Goal: Task Accomplishment & Management: Use online tool/utility

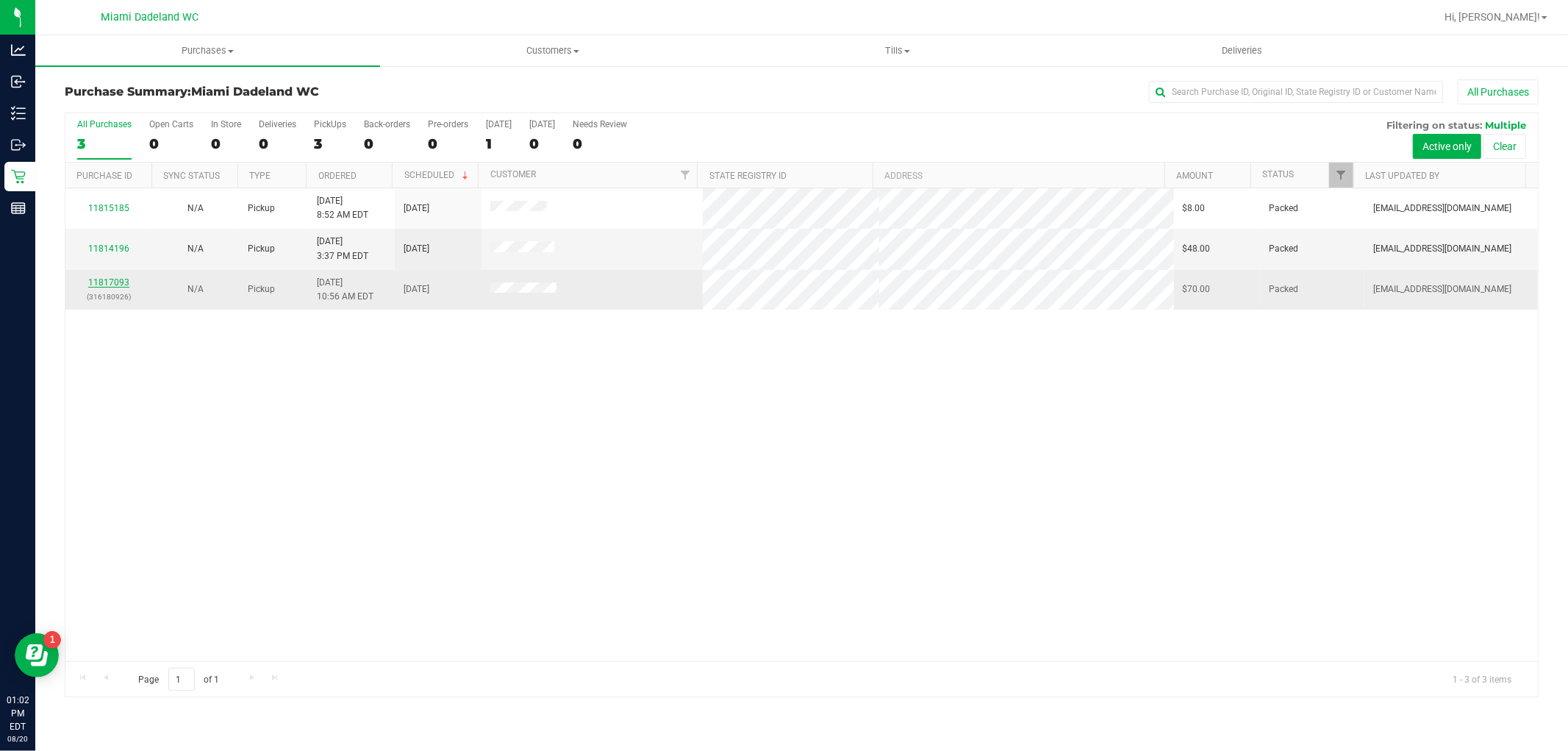
click at [101, 278] on link "11817093" at bounding box center [109, 283] width 42 height 10
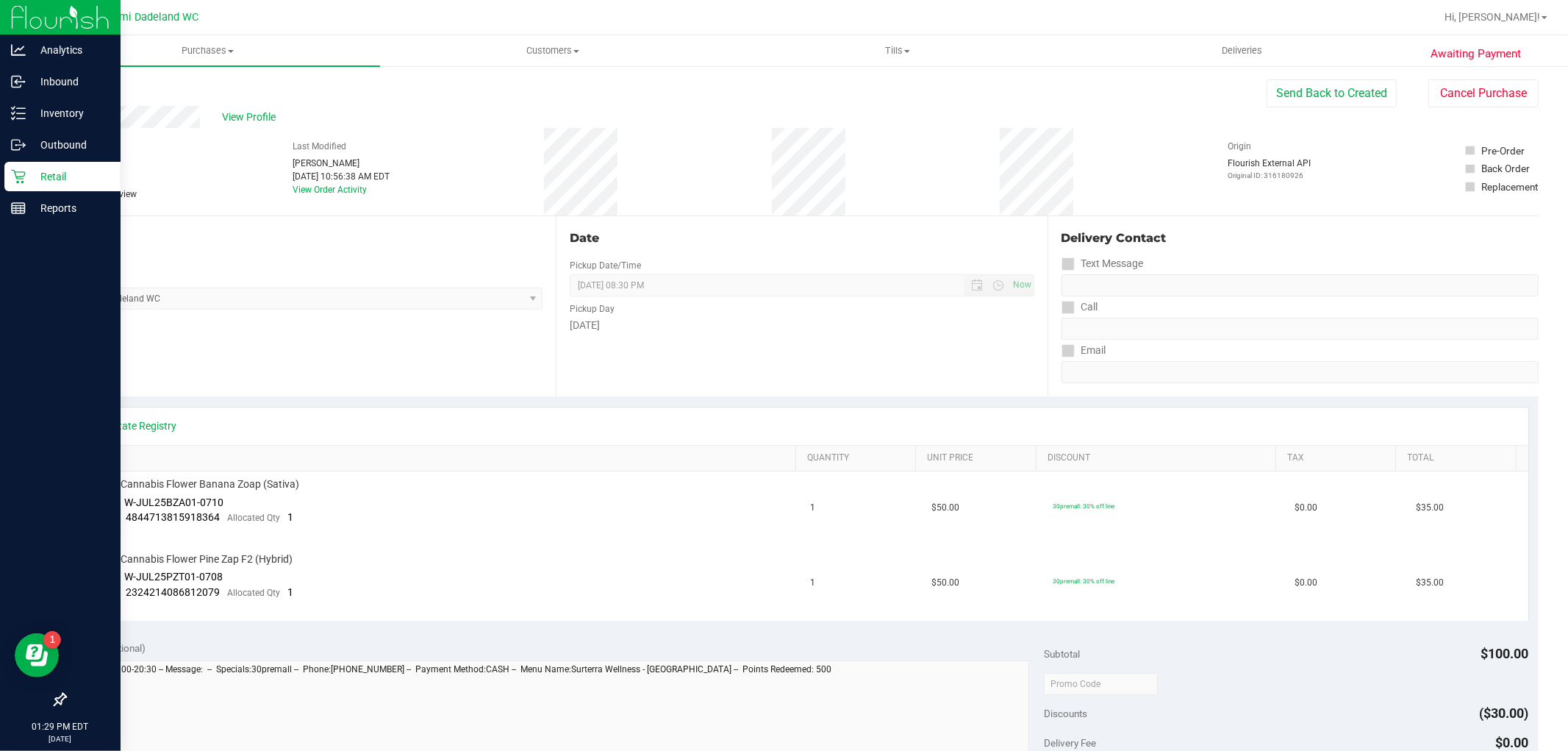
click at [18, 174] on icon at bounding box center [19, 177] width 15 height 15
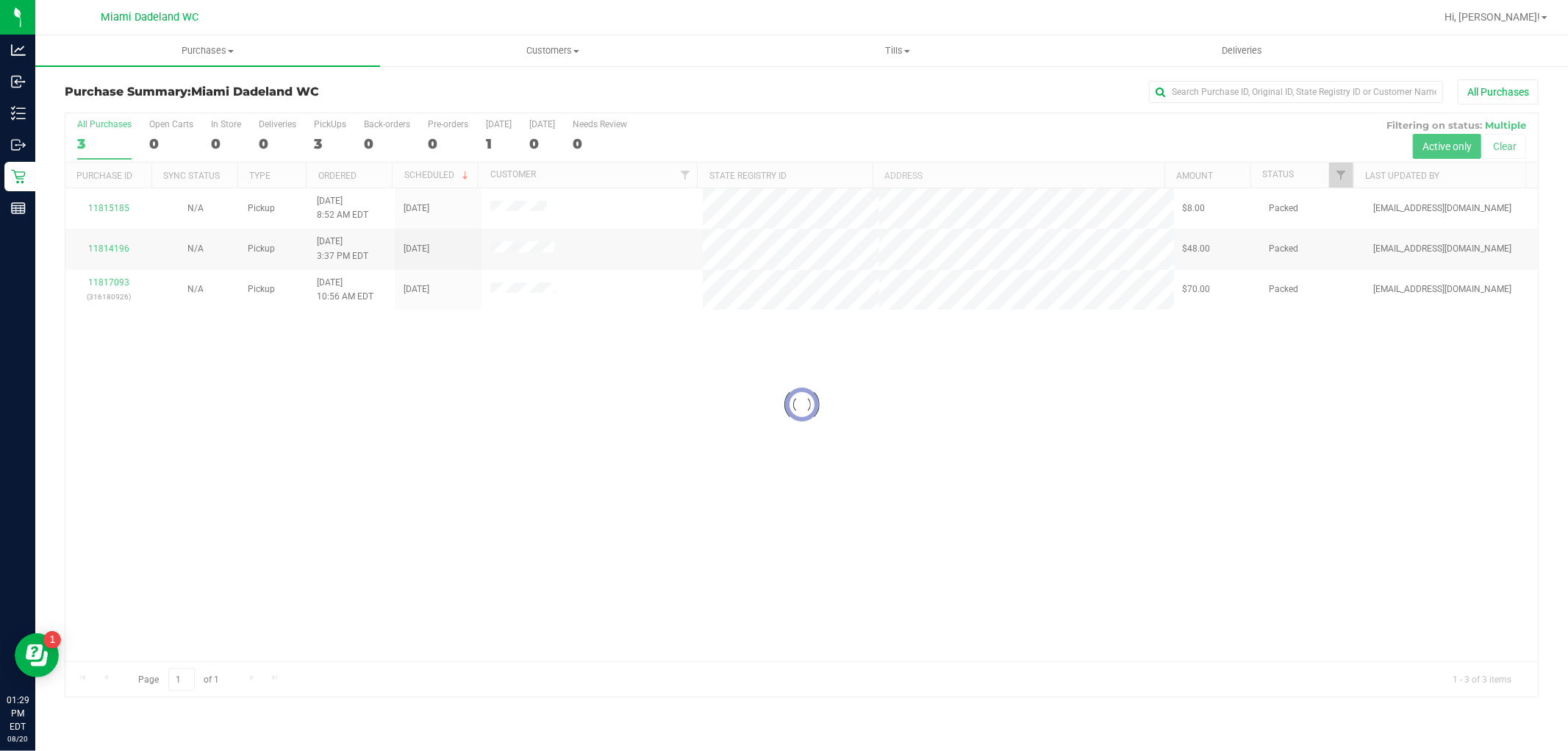
click at [386, 412] on div at bounding box center [802, 405] width 1473 height 583
click at [101, 283] on link "11817093" at bounding box center [109, 283] width 42 height 10
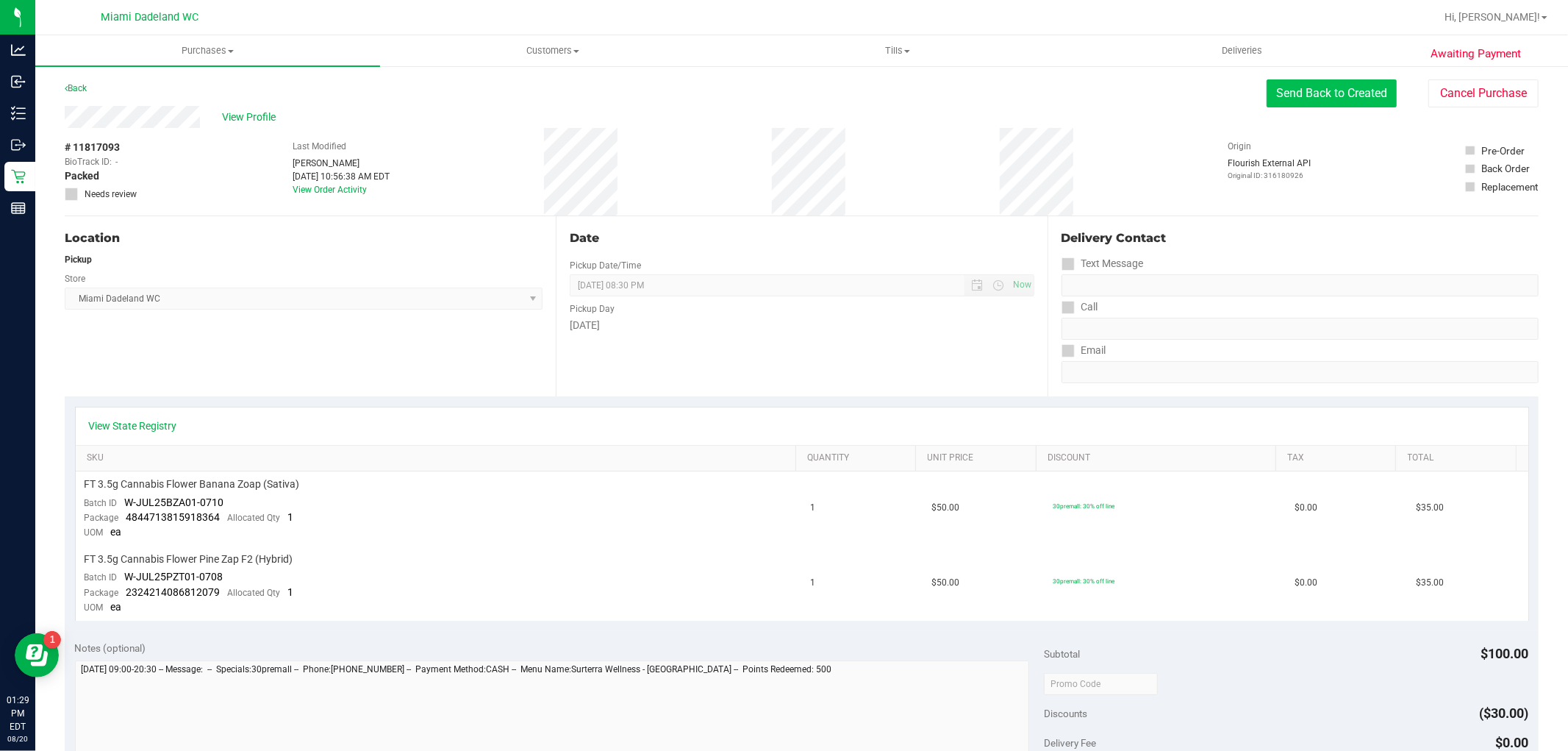
click at [1359, 88] on button "Send Back to Created" at bounding box center [1331, 94] width 130 height 28
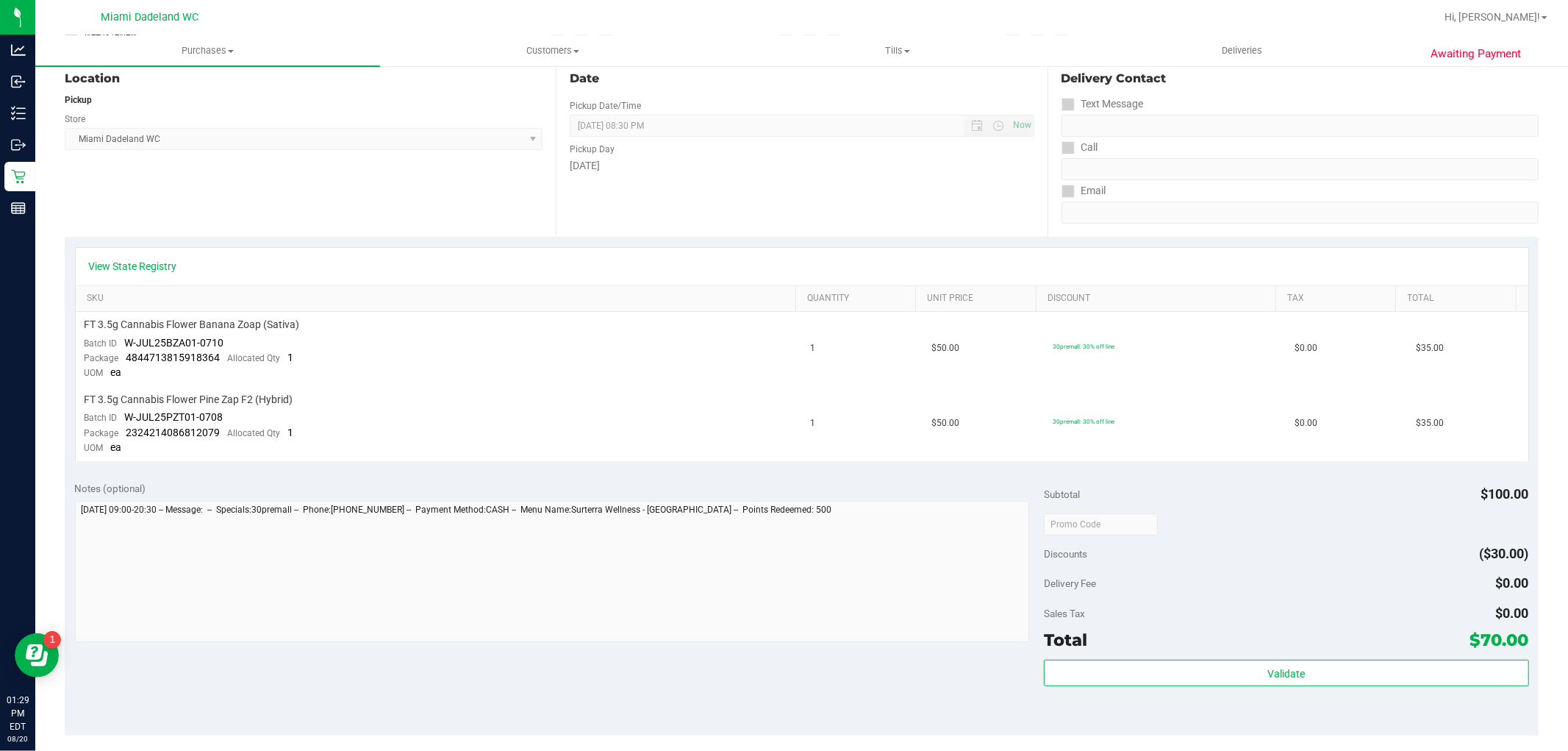
scroll to position [490, 0]
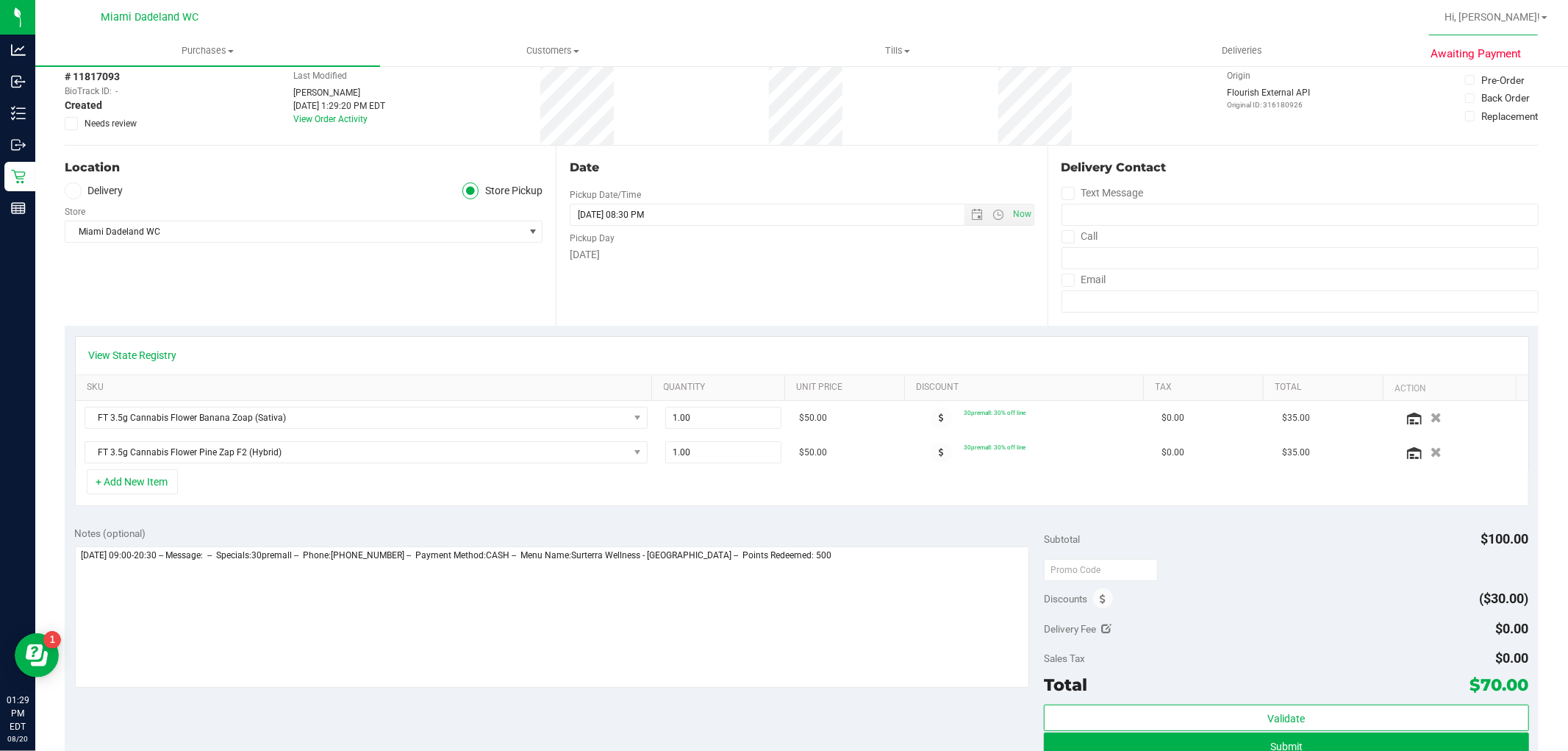
scroll to position [163, 0]
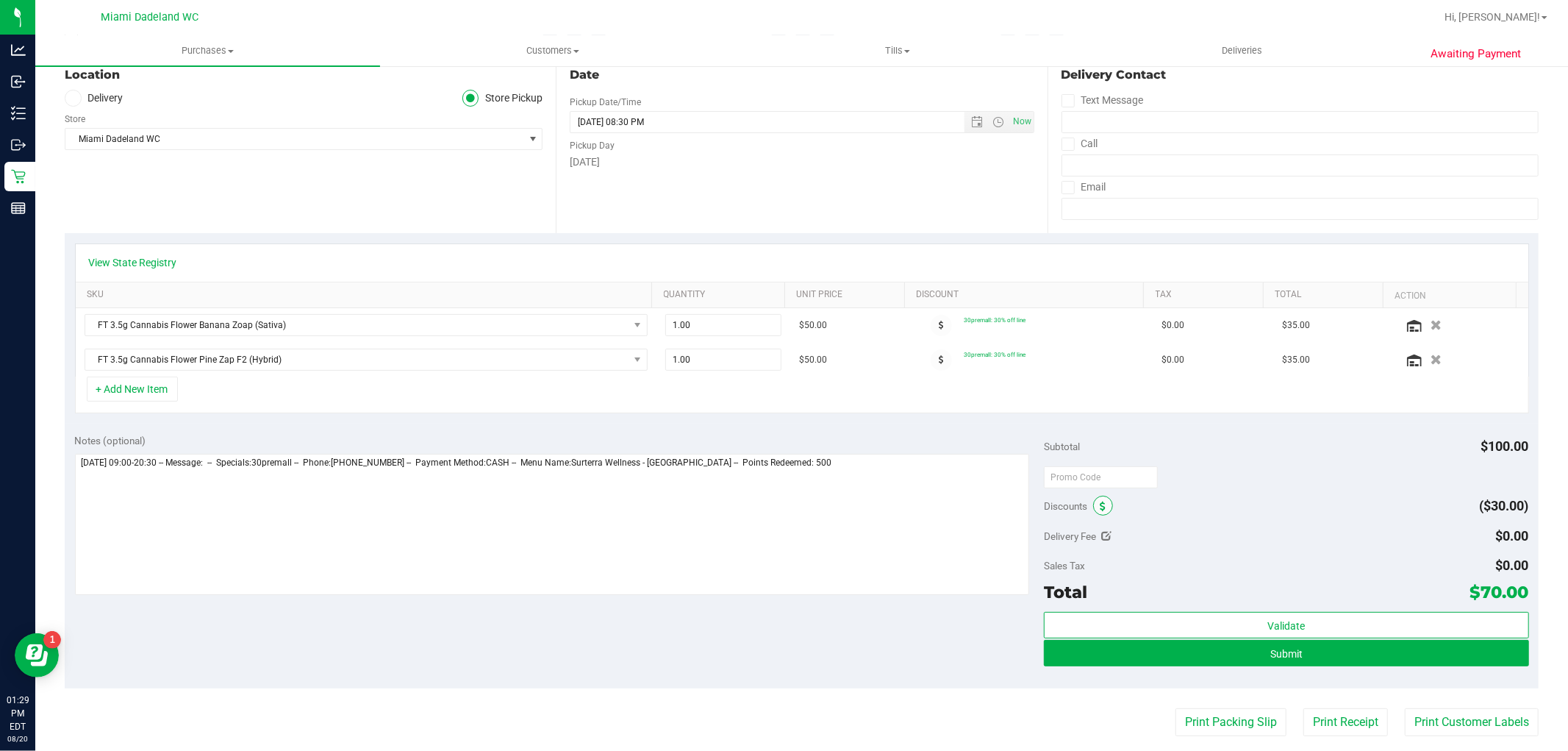
click at [1093, 502] on span at bounding box center [1103, 505] width 20 height 20
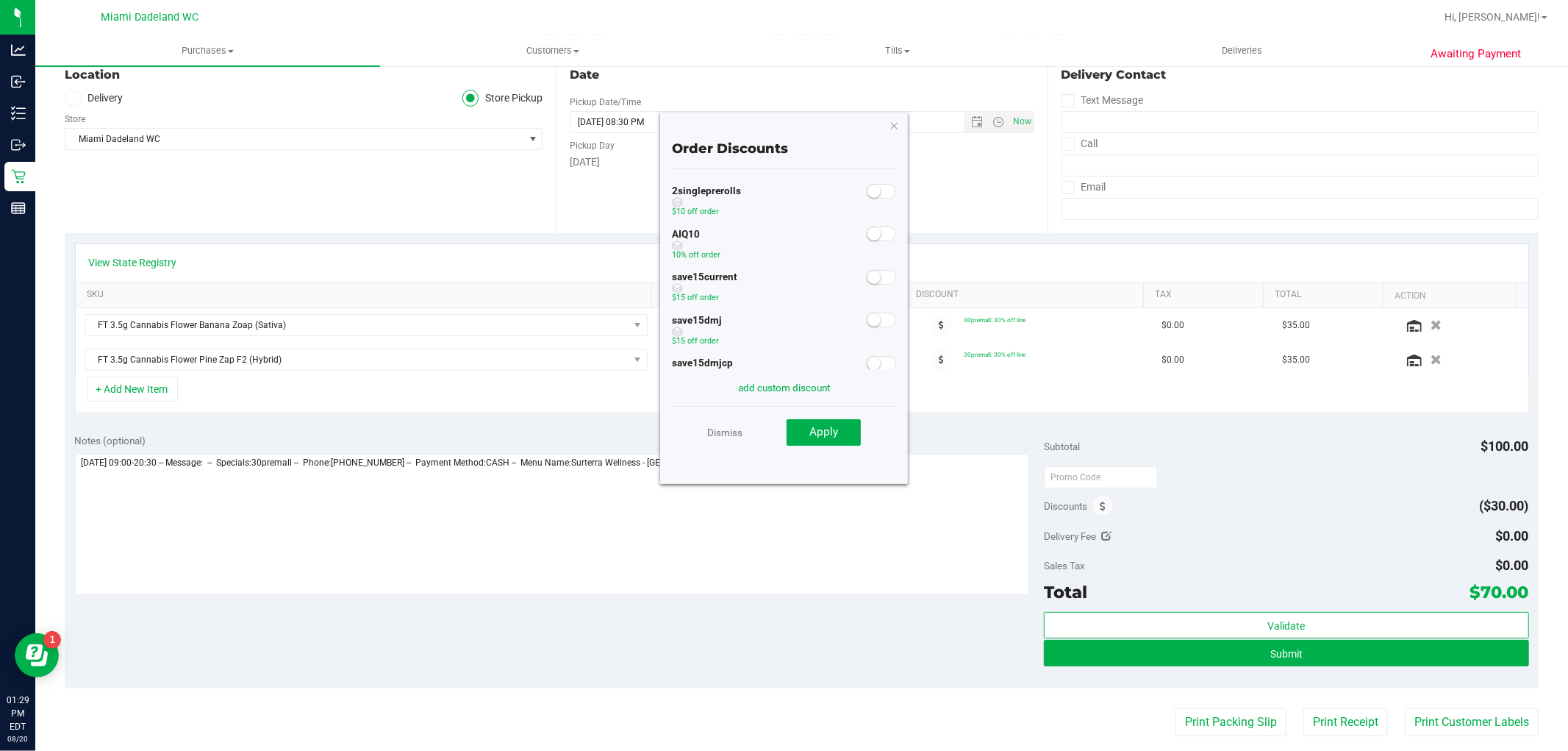
click at [875, 235] on span at bounding box center [882, 234] width 30 height 15
click at [843, 435] on button "Apply" at bounding box center [824, 433] width 74 height 27
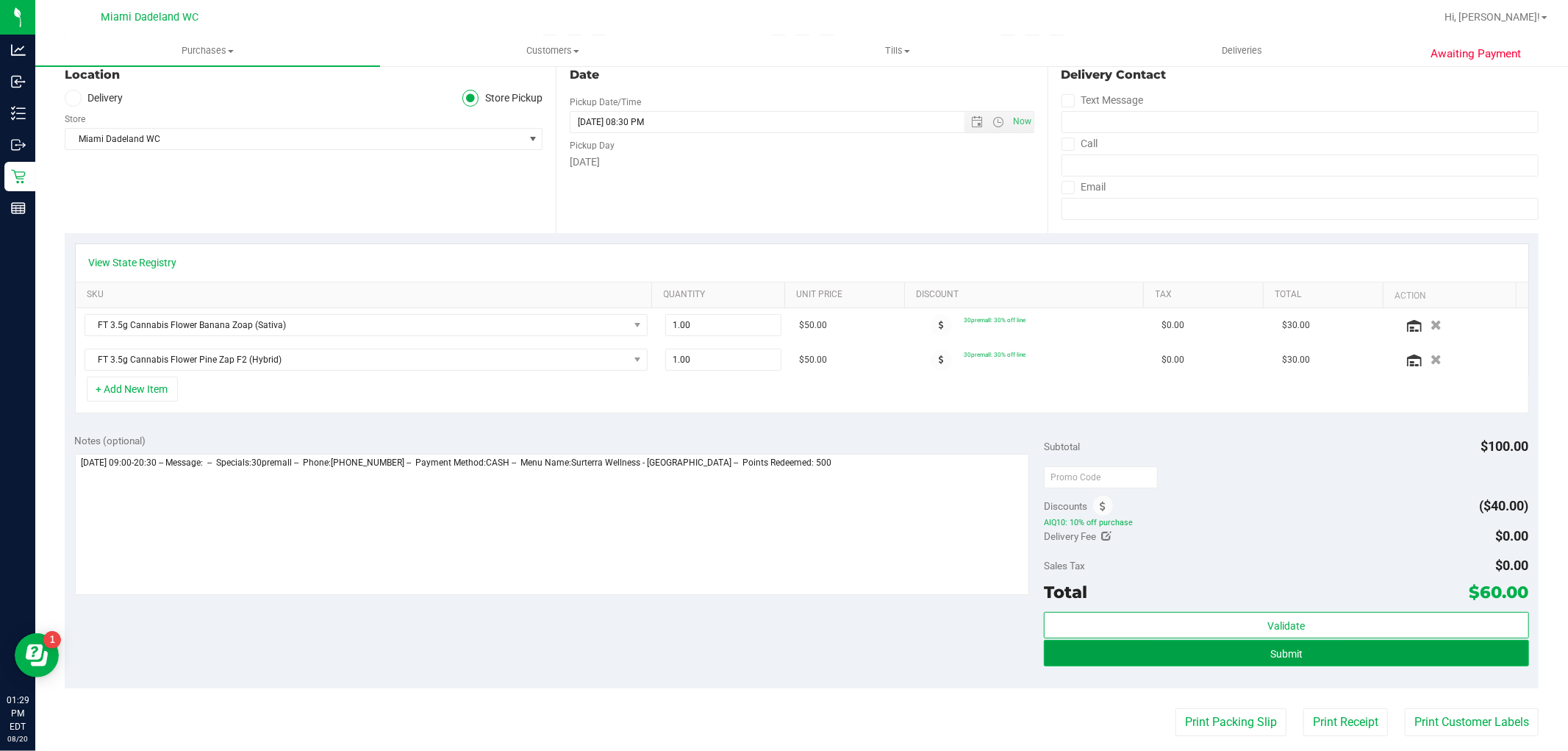
click at [1284, 665] on button "Submit" at bounding box center [1286, 653] width 484 height 27
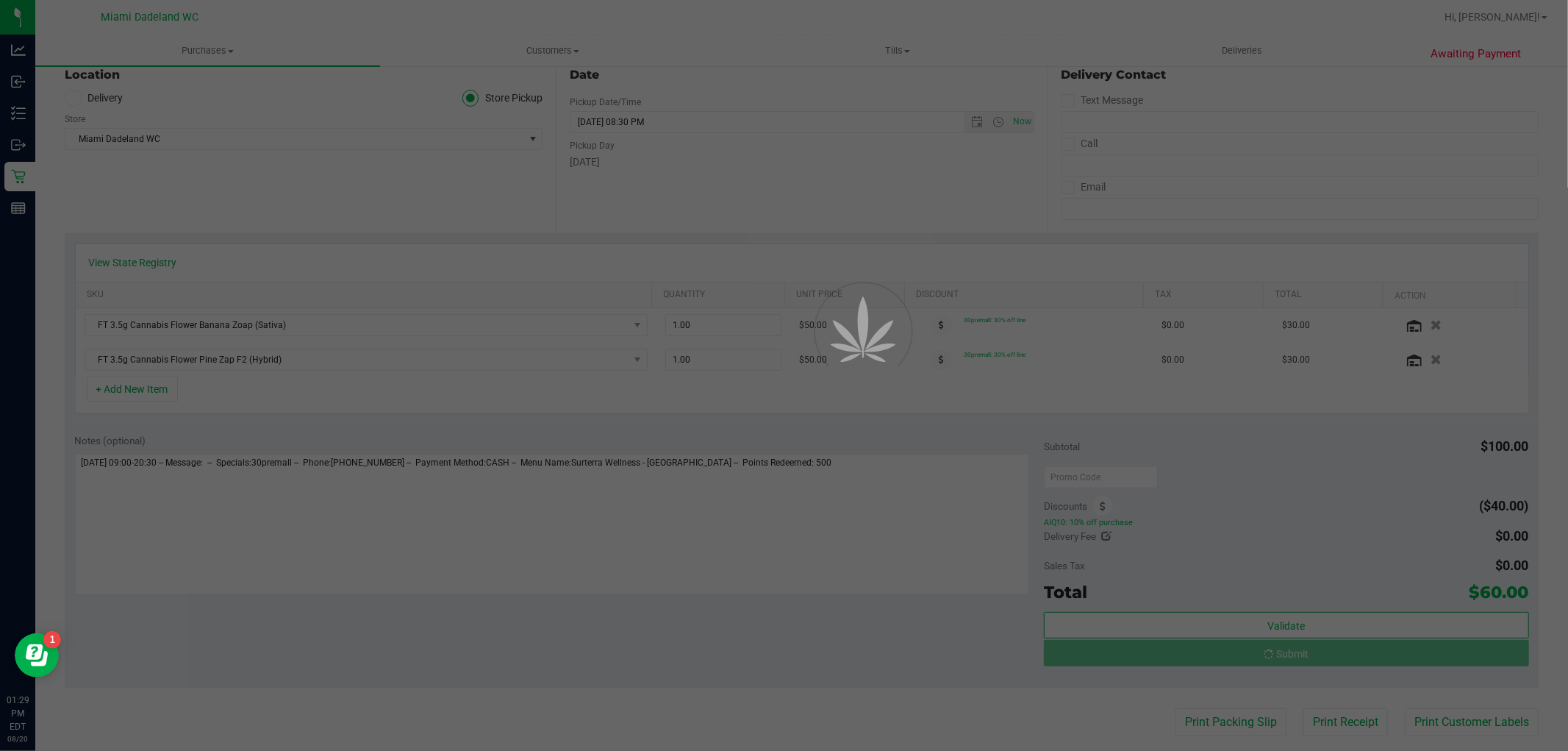
scroll to position [0, 0]
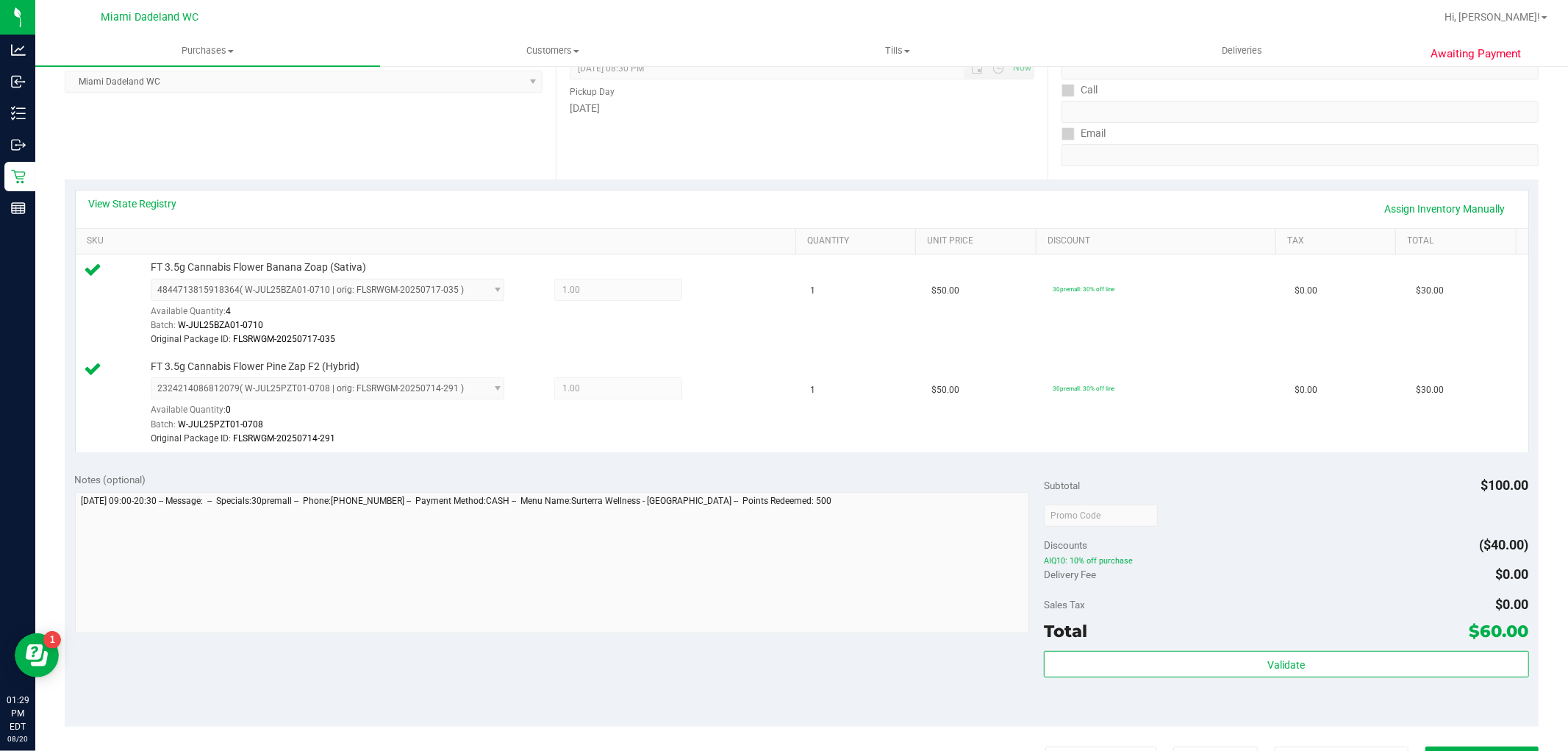
scroll to position [490, 0]
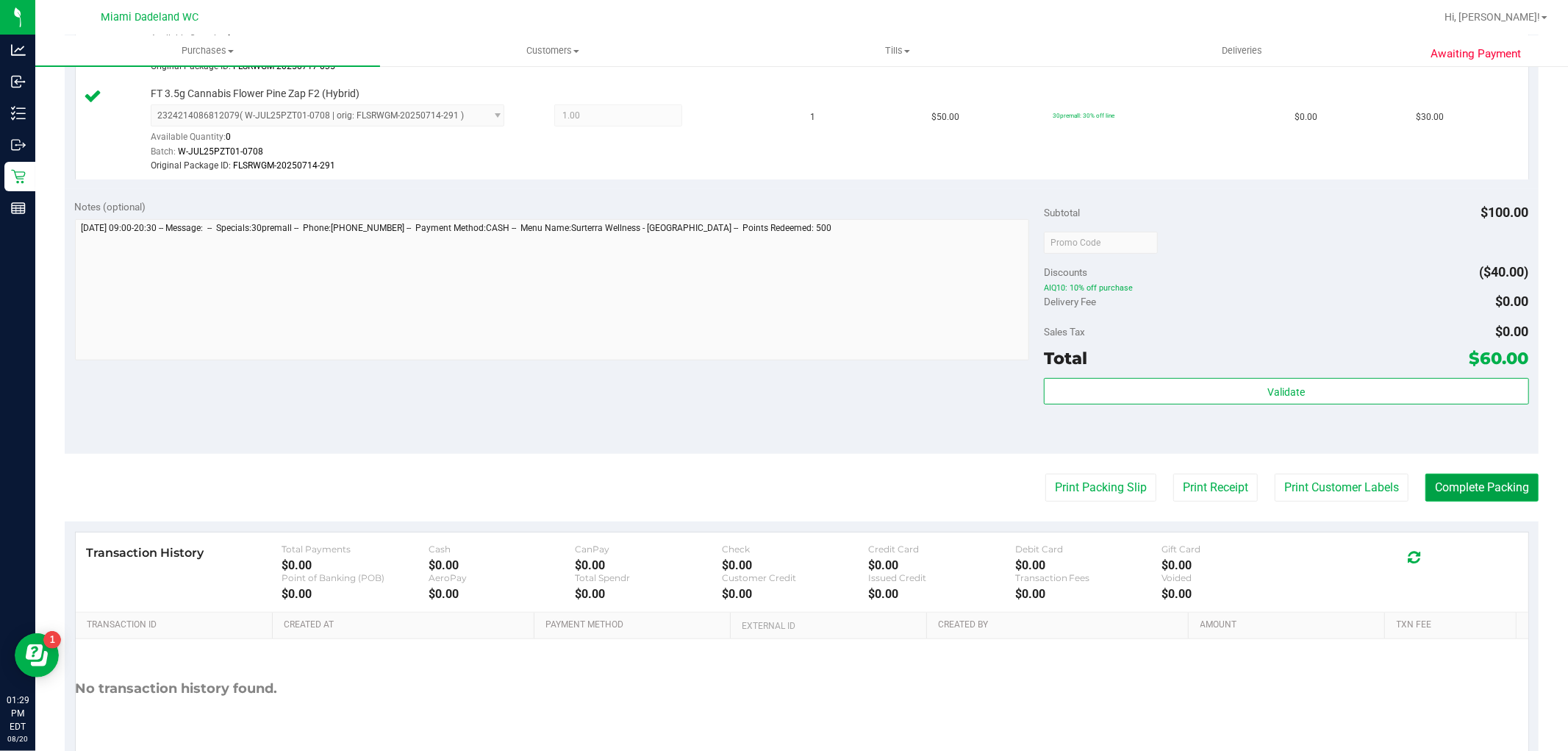
click at [1456, 494] on button "Complete Packing" at bounding box center [1482, 488] width 113 height 28
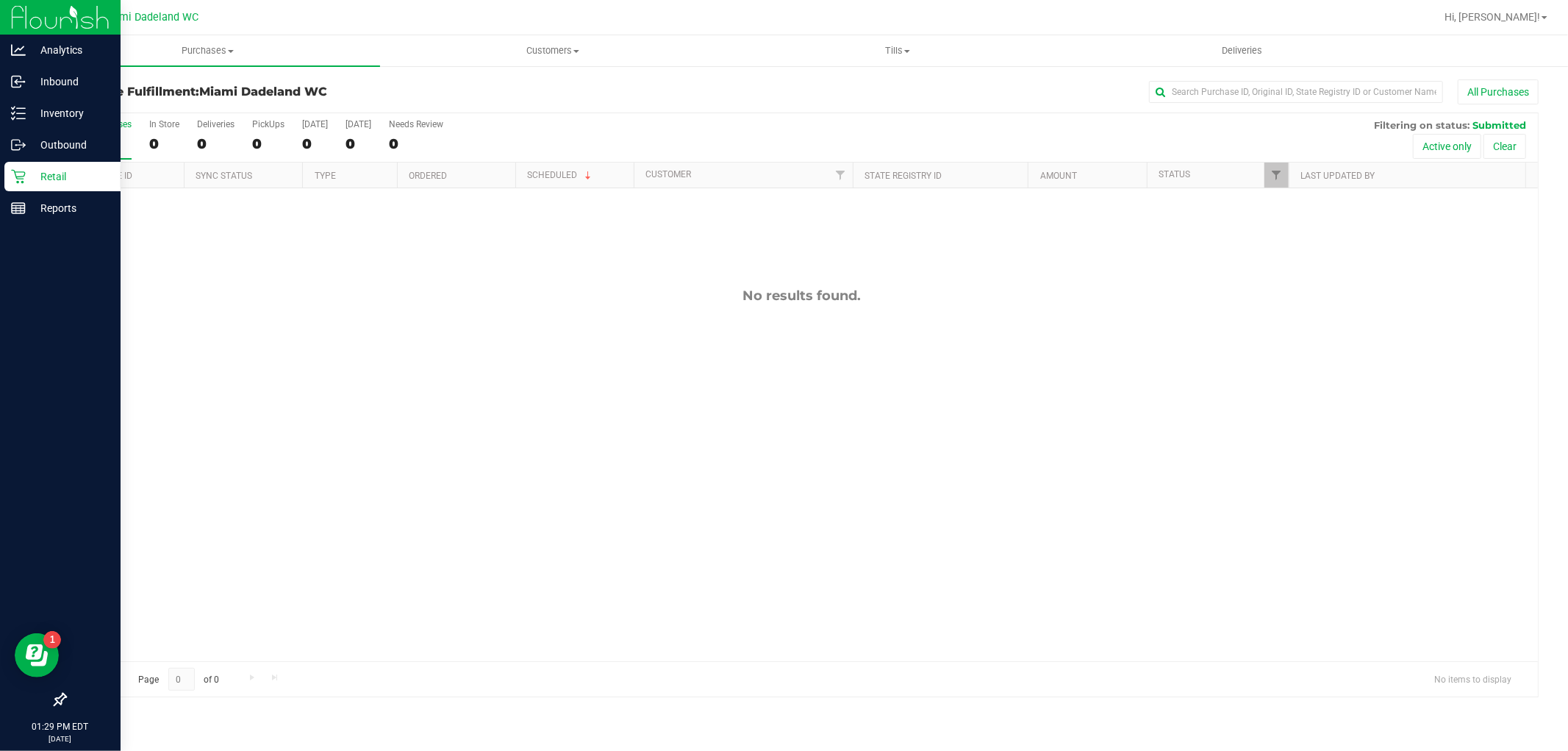
click at [21, 169] on icon at bounding box center [19, 177] width 15 height 15
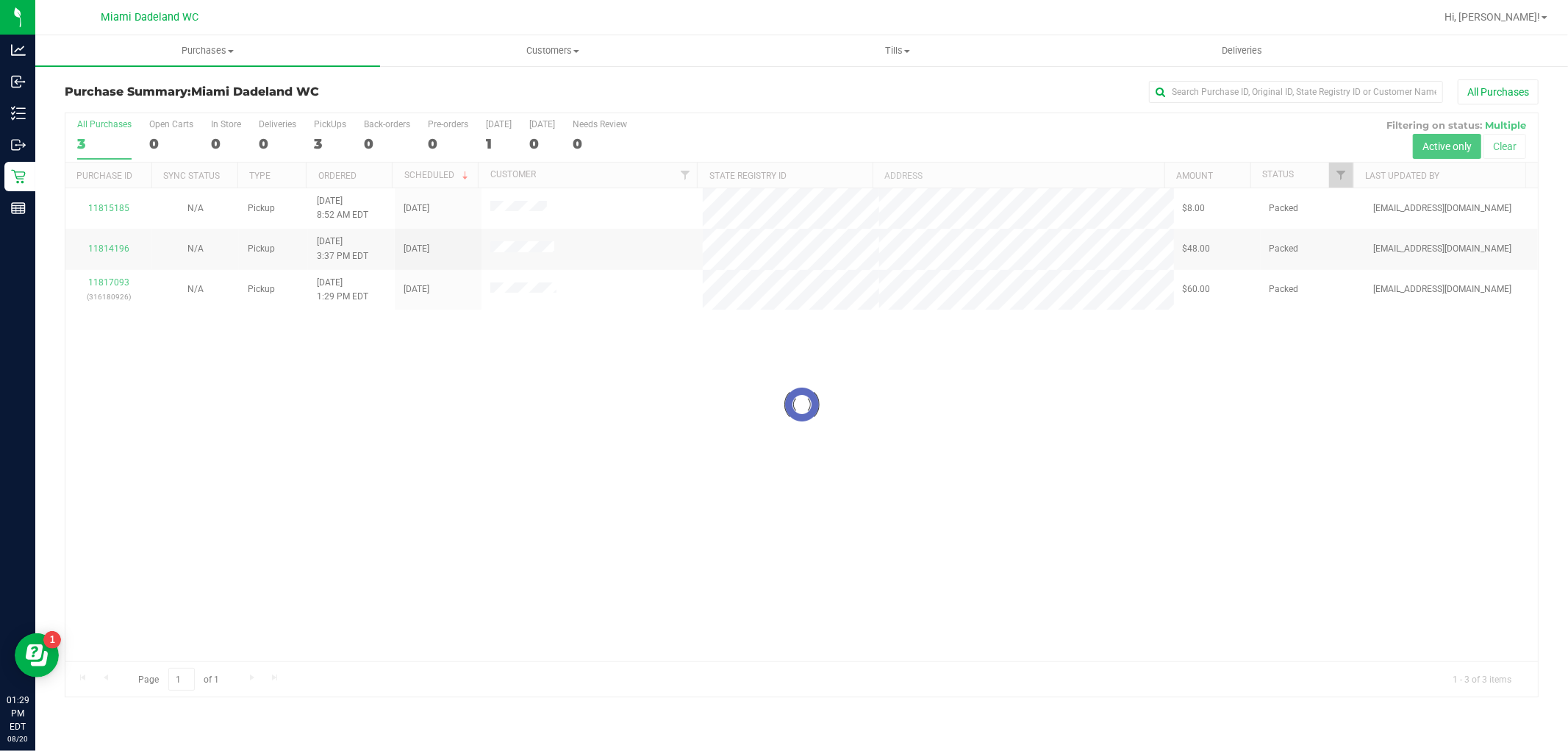
click at [803, 521] on div at bounding box center [802, 405] width 1473 height 583
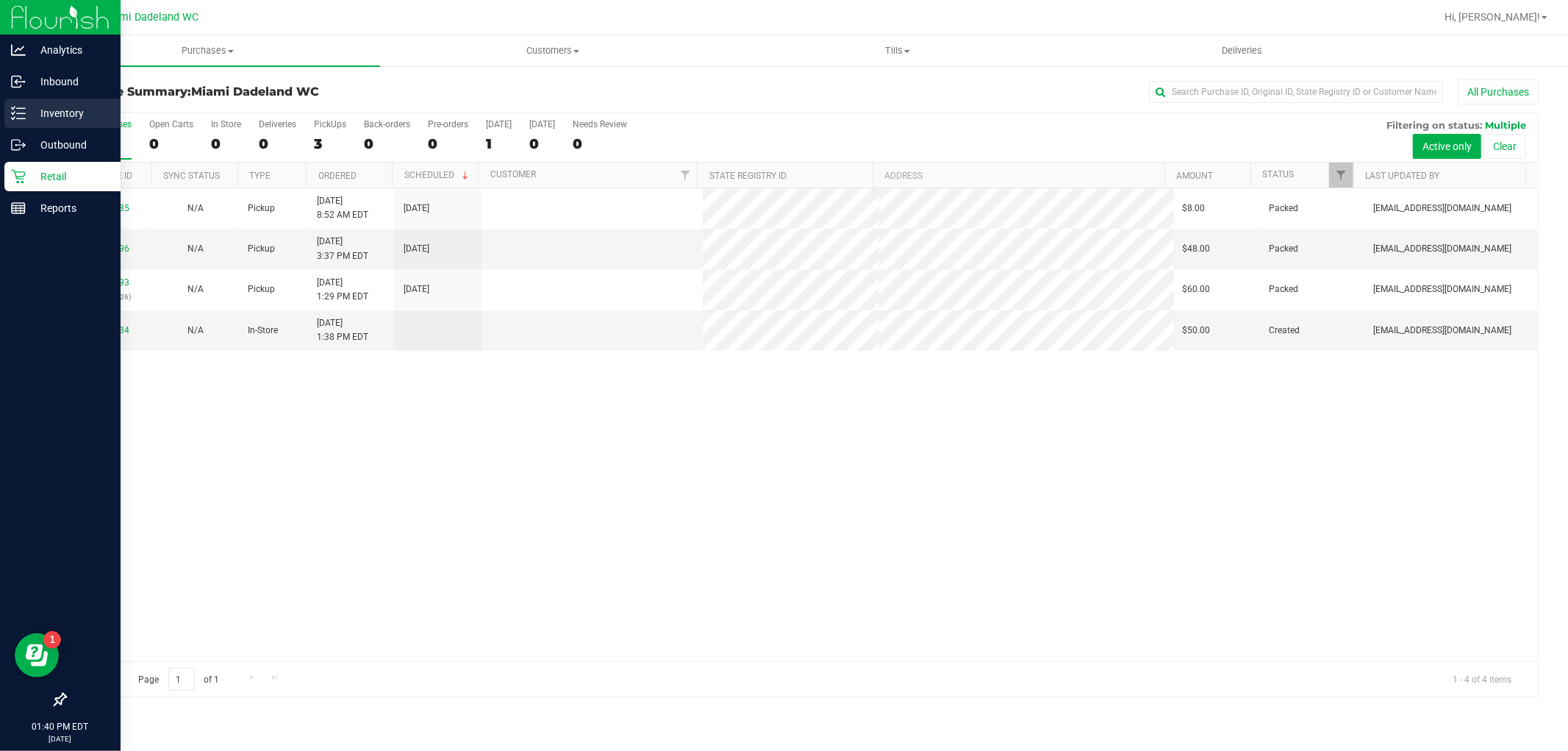
click at [13, 113] on icon at bounding box center [19, 114] width 15 height 15
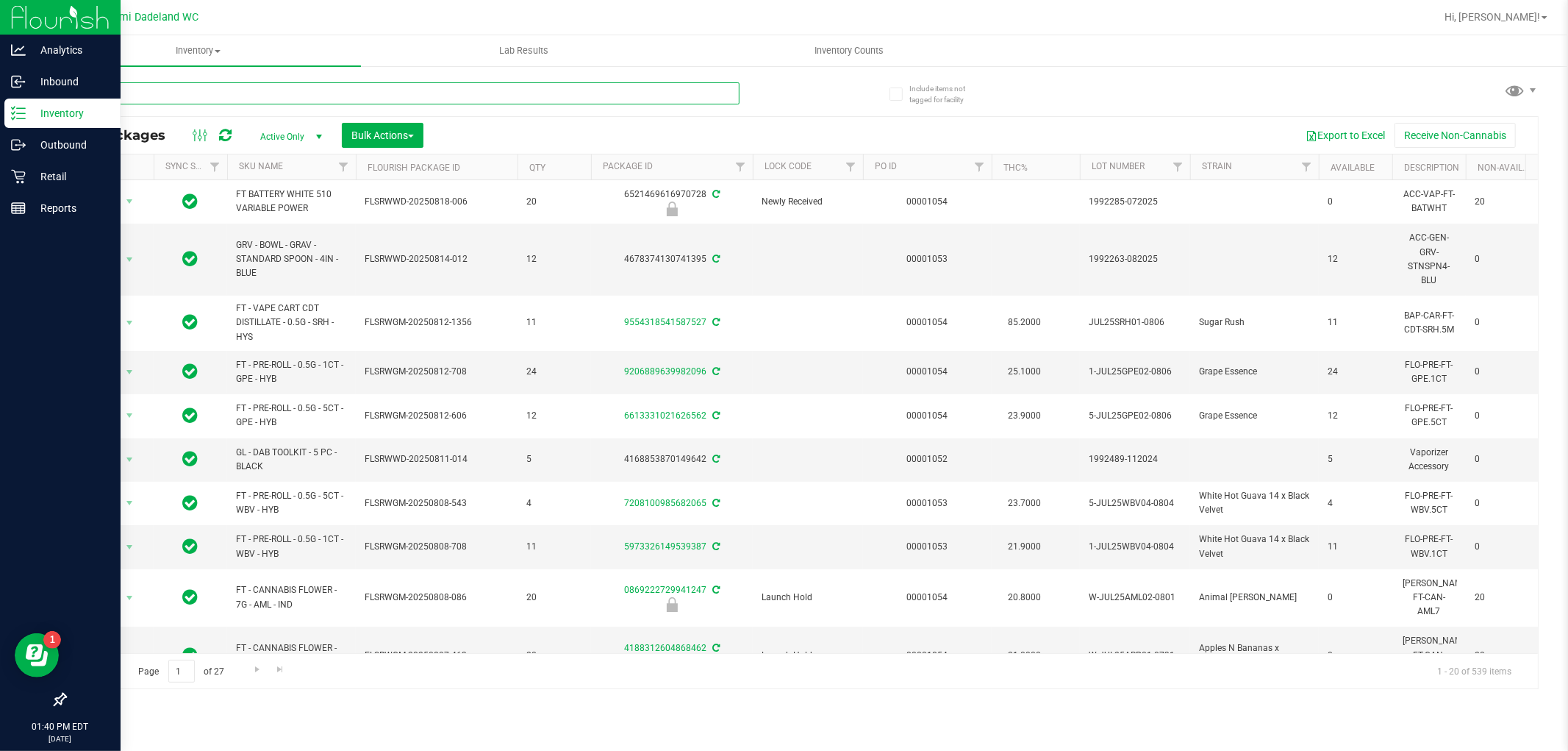
click at [194, 98] on input "text" at bounding box center [402, 94] width 675 height 22
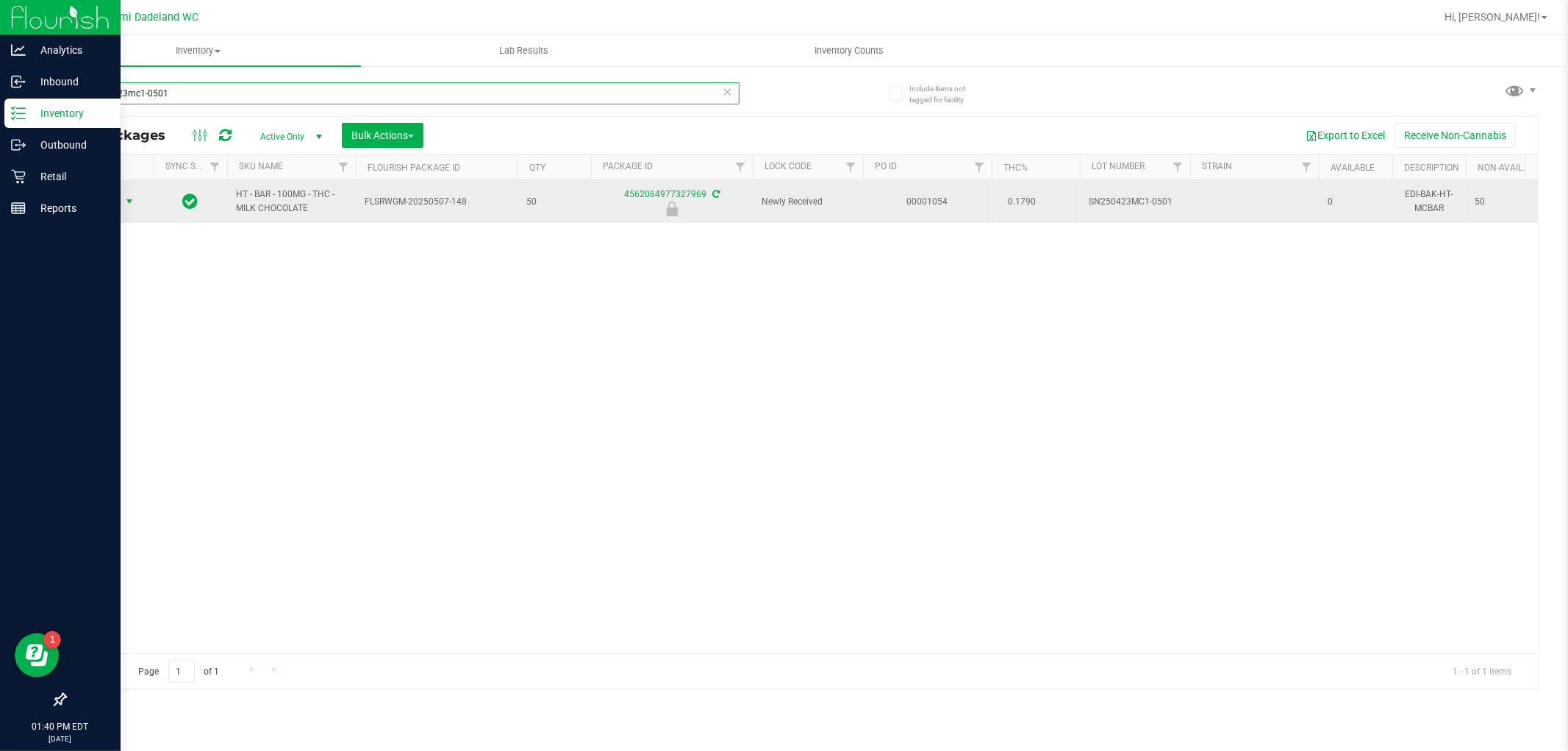
type input "sn250423mc1-0501"
click at [105, 206] on span "Action" at bounding box center [100, 202] width 40 height 21
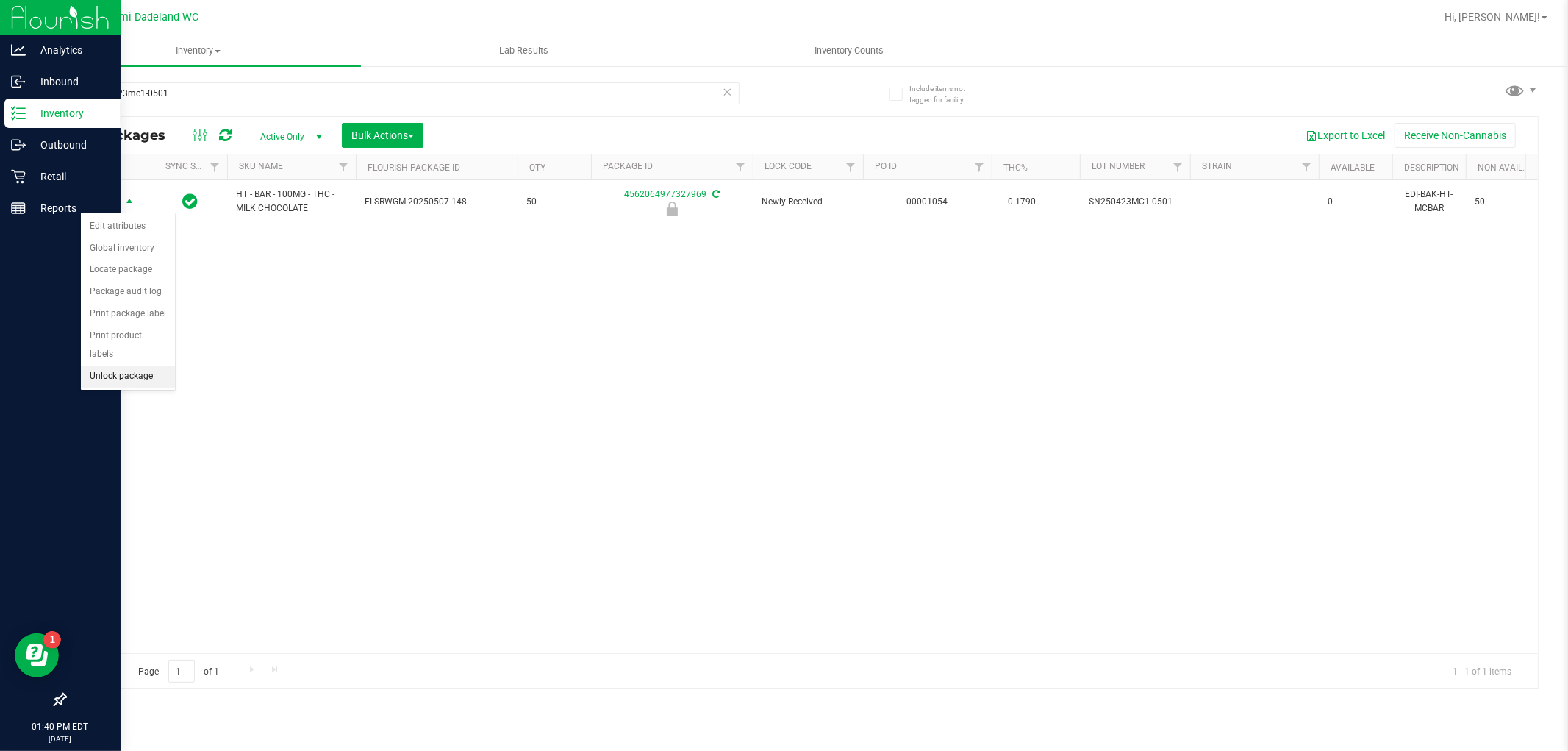
click at [99, 367] on li "Unlock package" at bounding box center [128, 377] width 94 height 22
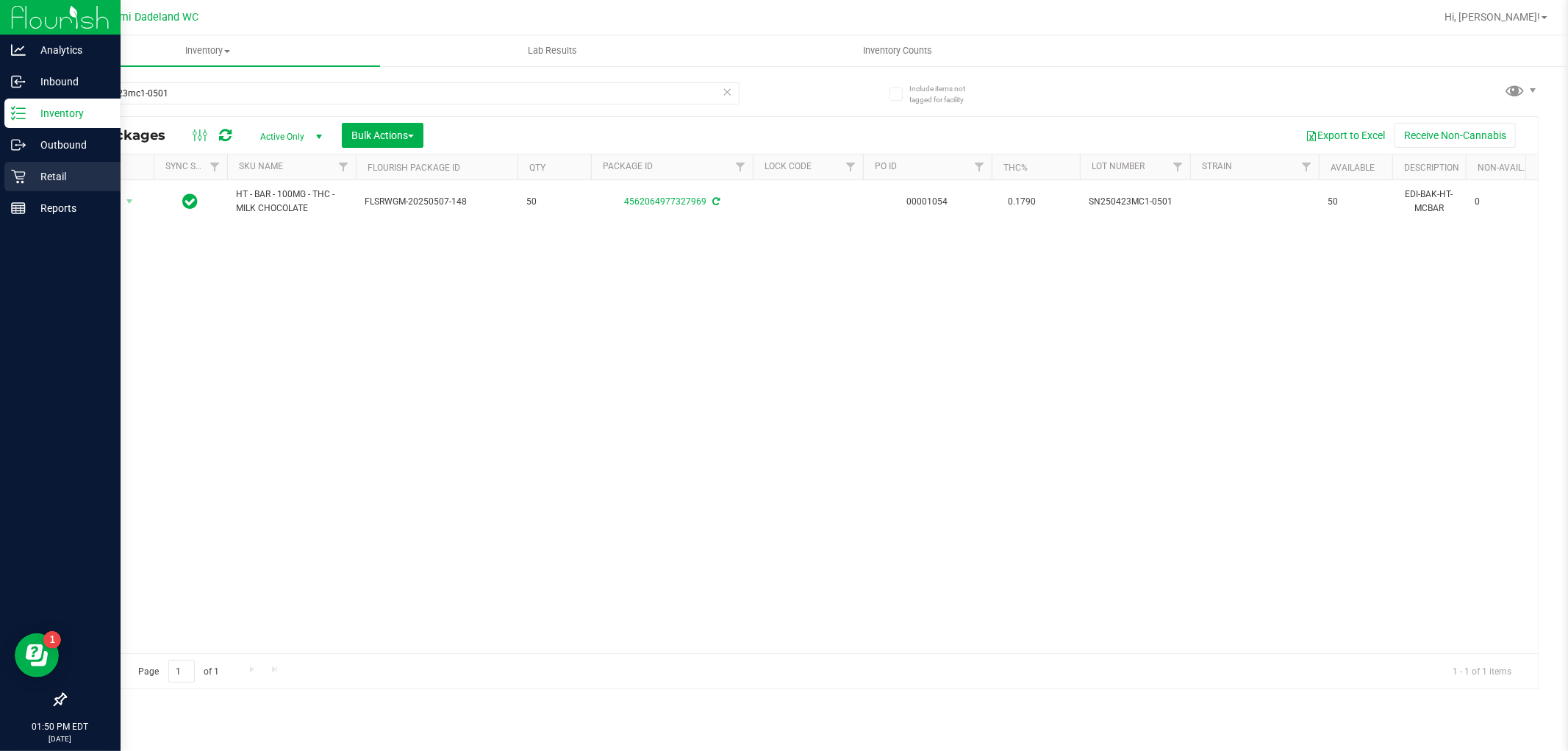
click at [3, 180] on link "Retail" at bounding box center [60, 177] width 121 height 32
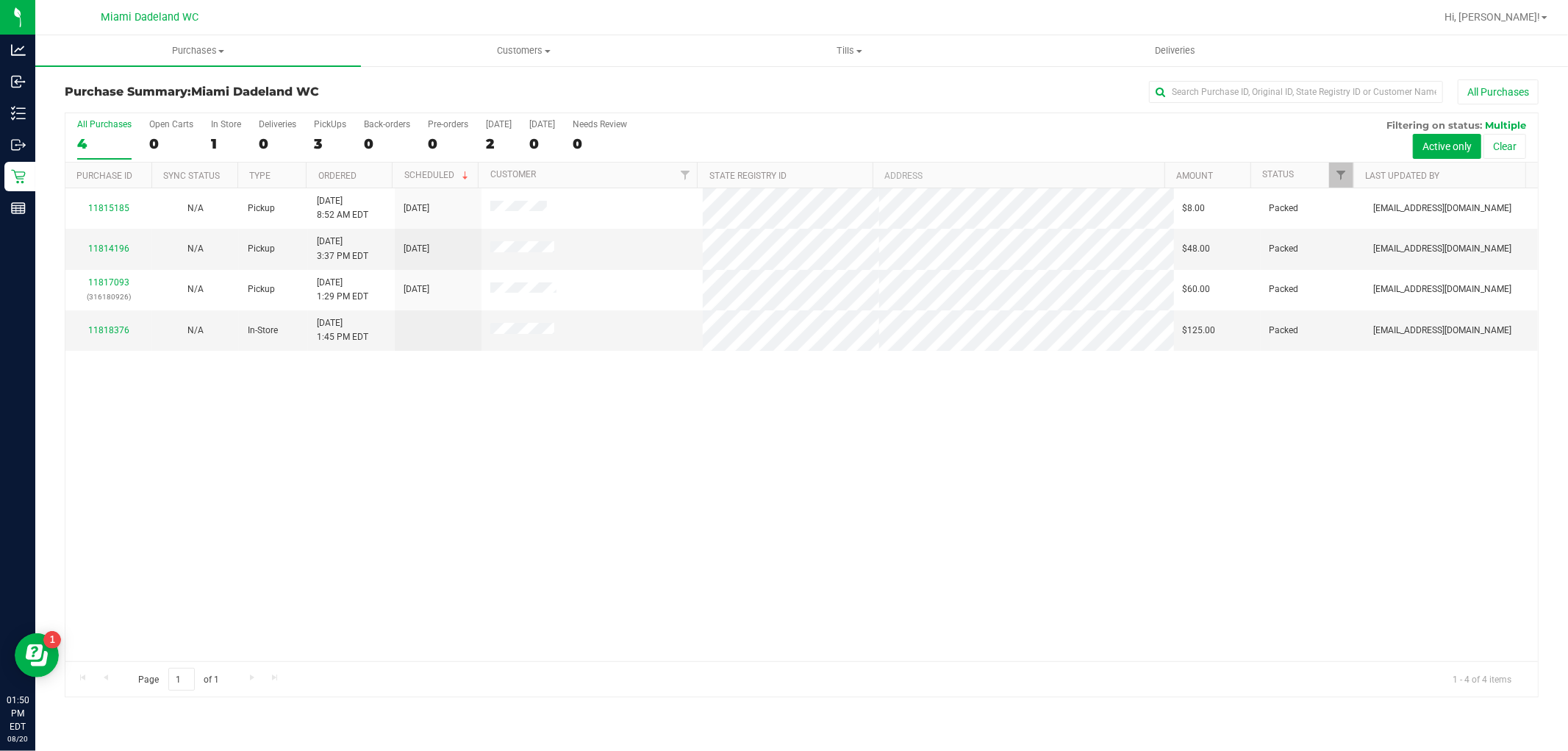
click at [523, 423] on div "11815185 N/A Pickup [DATE] 8:52 AM EDT 8/23/2025 $8.00 Packed [EMAIL_ADDRESS][D…" at bounding box center [802, 424] width 1473 height 473
click at [504, 417] on div "11815185 N/A Pickup [DATE] 8:52 AM EDT 8/23/2025 $8.00 Packed [EMAIL_ADDRESS][D…" at bounding box center [802, 424] width 1473 height 473
click at [561, 404] on div "11815185 N/A Pickup [DATE] 8:52 AM EDT 8/23/2025 $8.00 Packed [EMAIL_ADDRESS][D…" at bounding box center [802, 424] width 1473 height 473
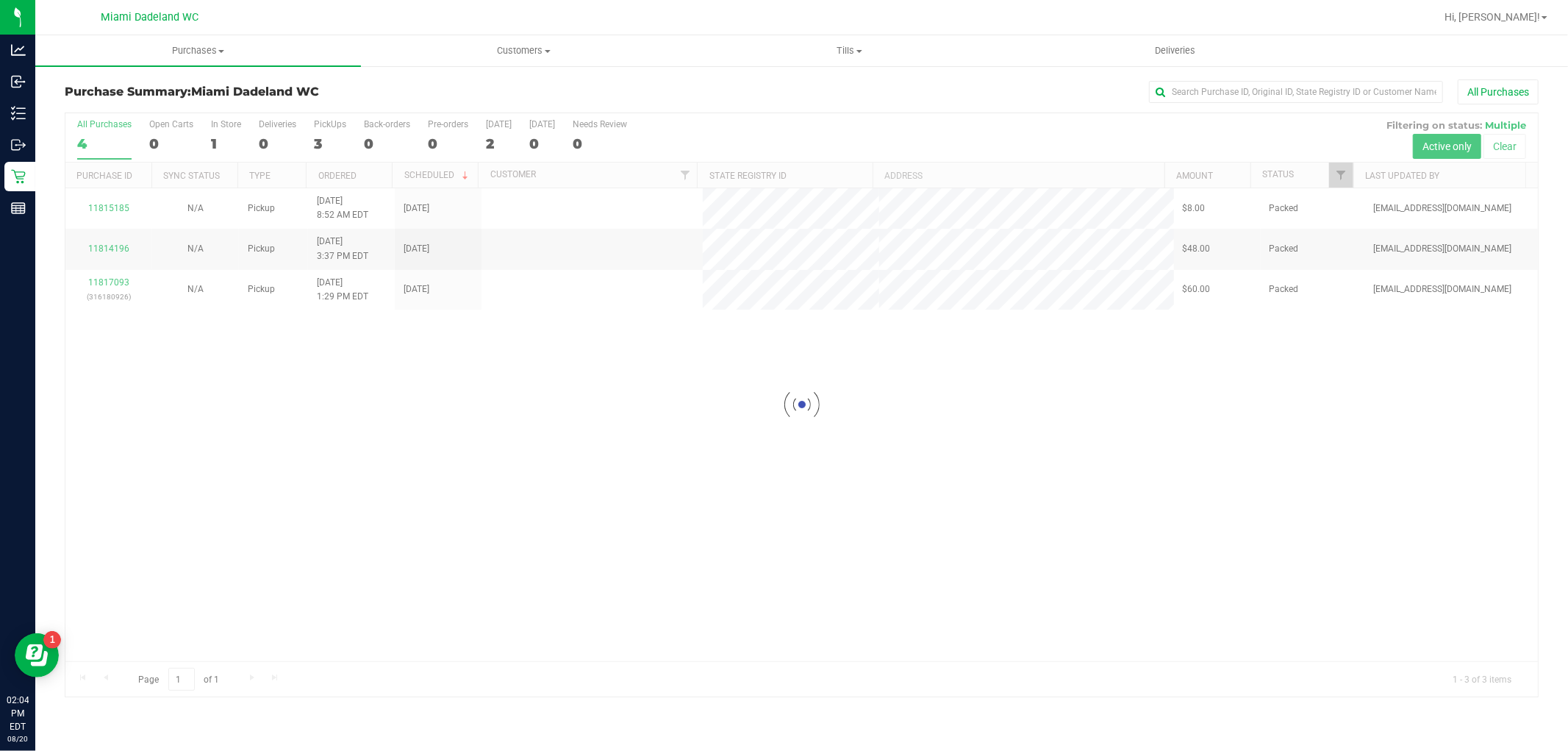
click at [412, 395] on div at bounding box center [802, 405] width 1473 height 583
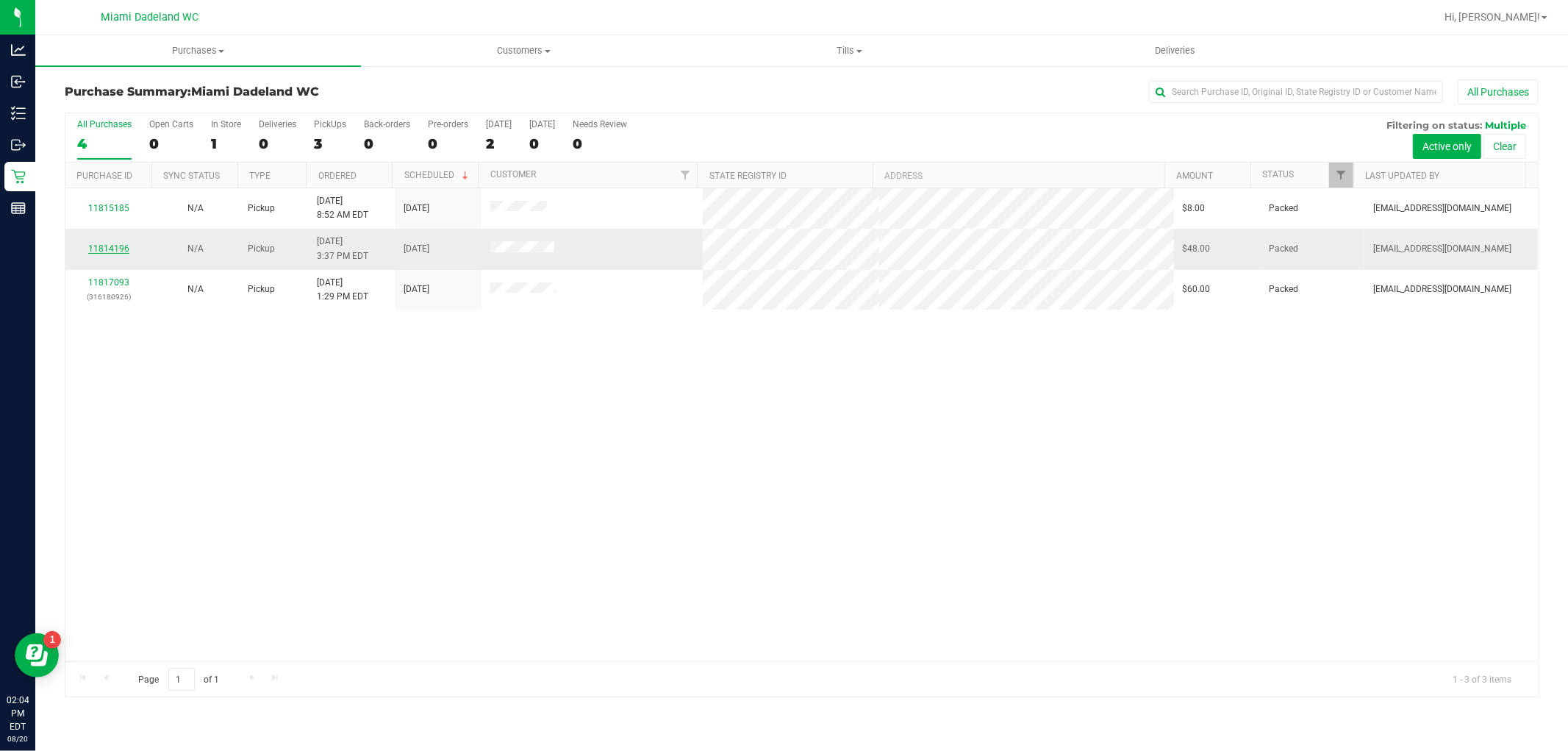
click at [114, 252] on link "11814196" at bounding box center [109, 249] width 42 height 10
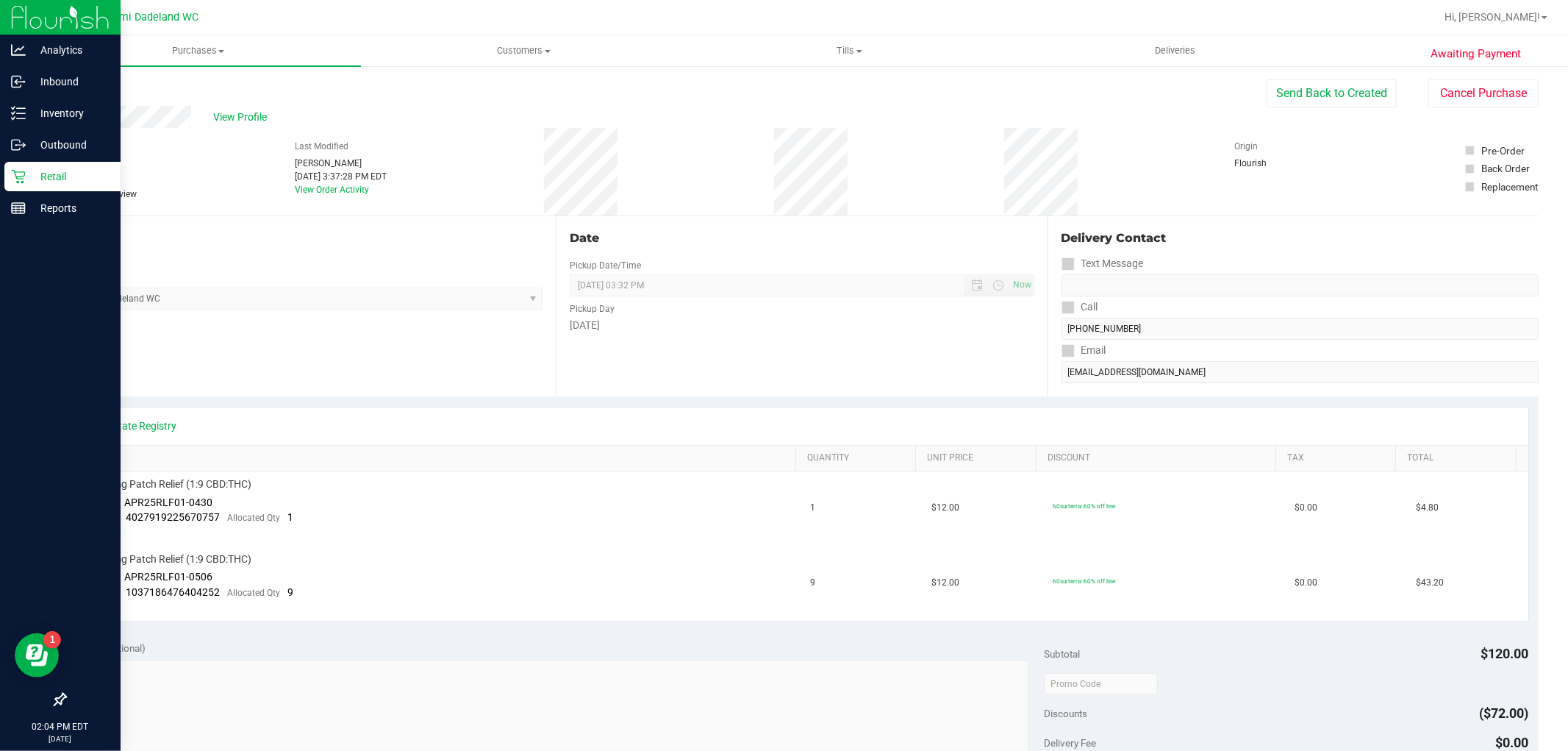
click at [22, 169] on icon at bounding box center [19, 177] width 15 height 15
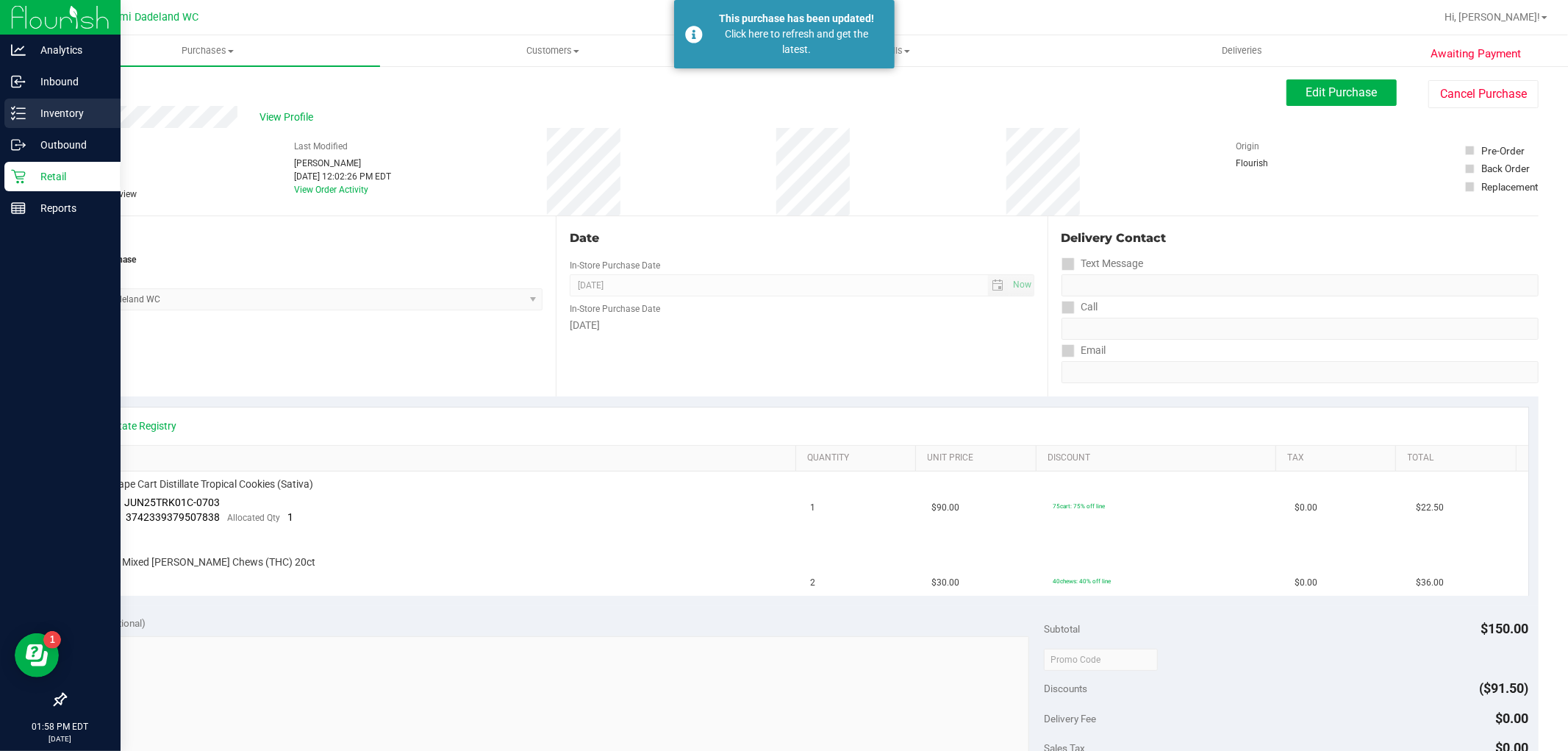
click at [27, 105] on p "Inventory" at bounding box center [70, 114] width 88 height 18
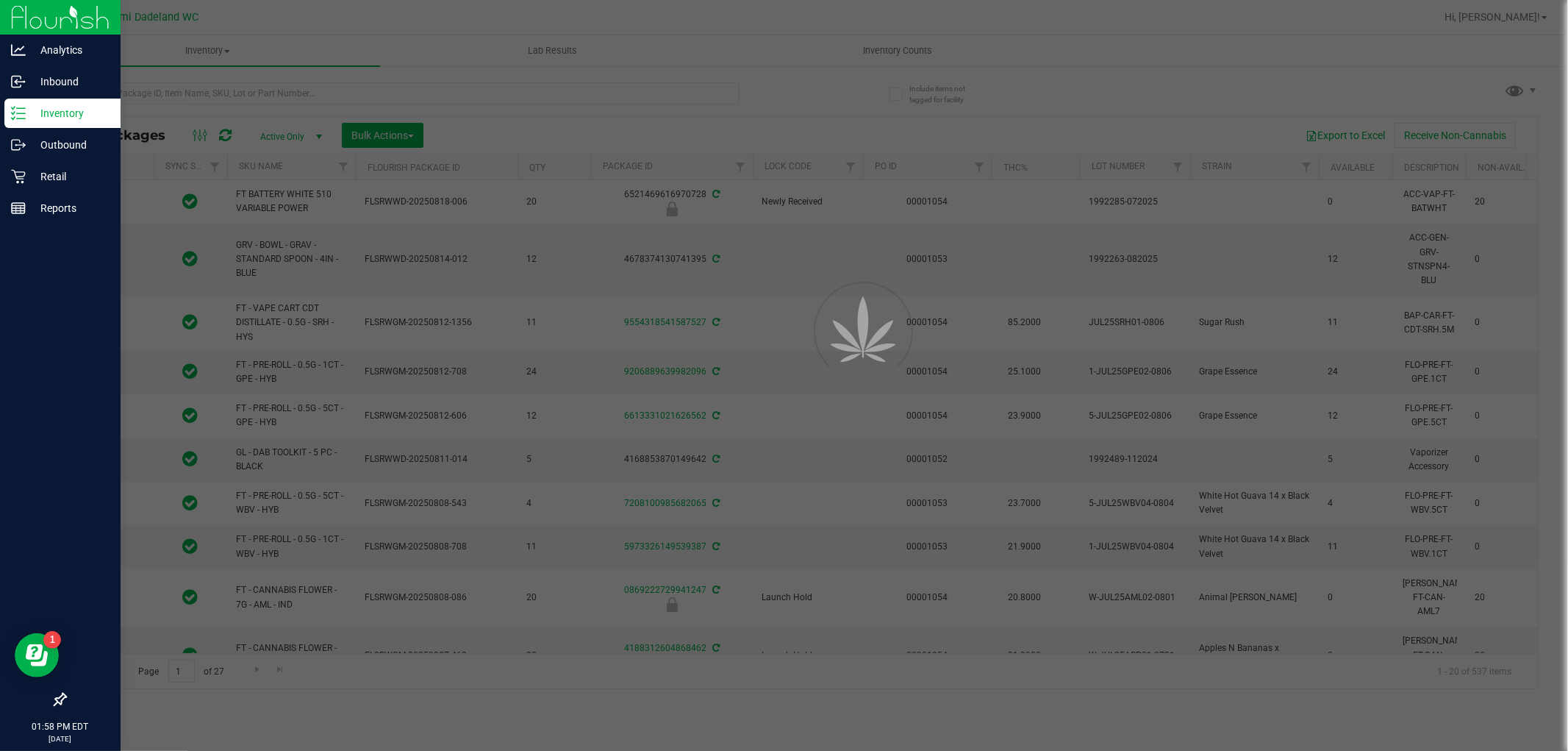
click at [214, 96] on div at bounding box center [784, 376] width 1568 height 751
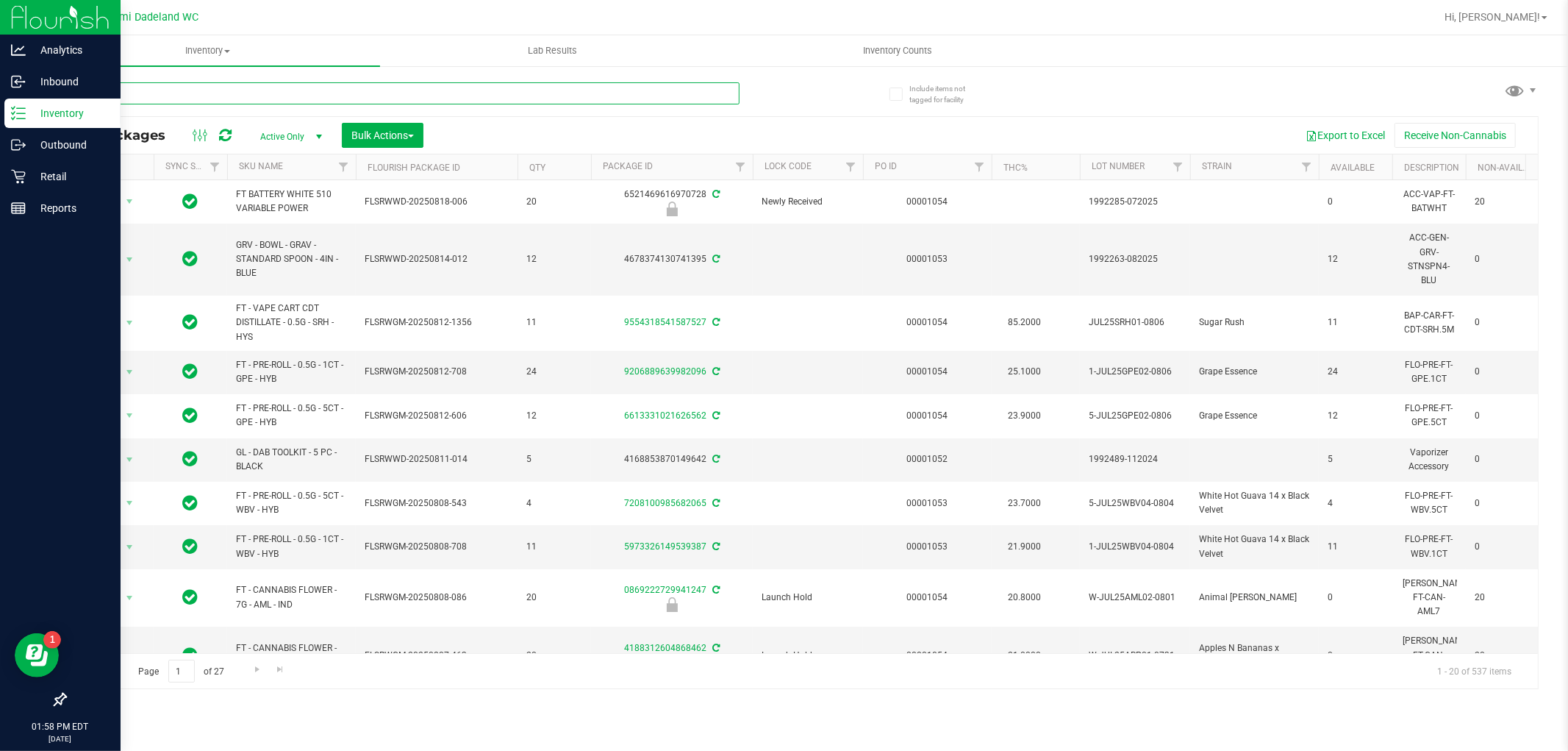
click at [208, 88] on input "text" at bounding box center [402, 94] width 675 height 22
type input "BALM"
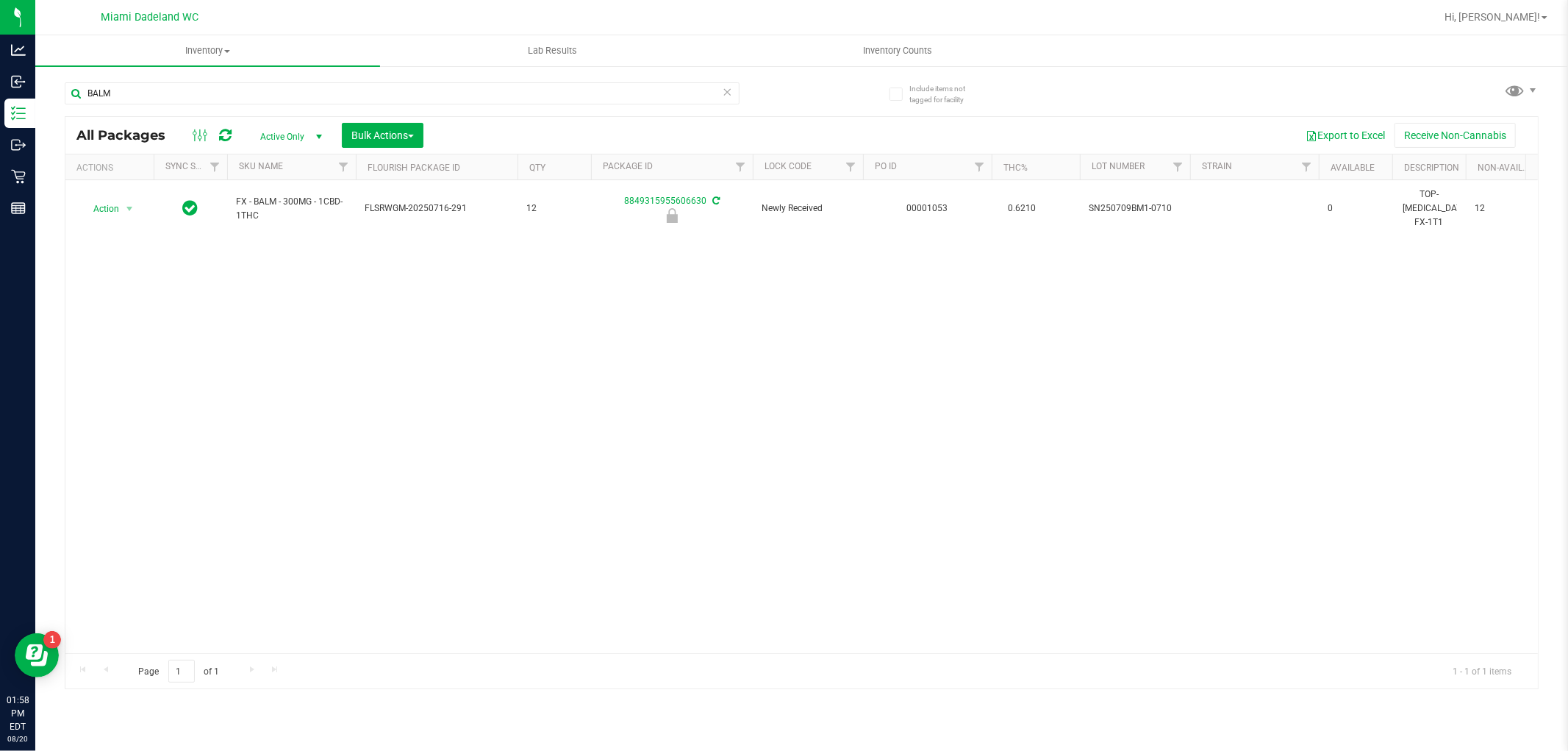
click at [316, 231] on div "Action Action Edit attributes Global inventory Locate package Package audit log…" at bounding box center [802, 416] width 1473 height 473
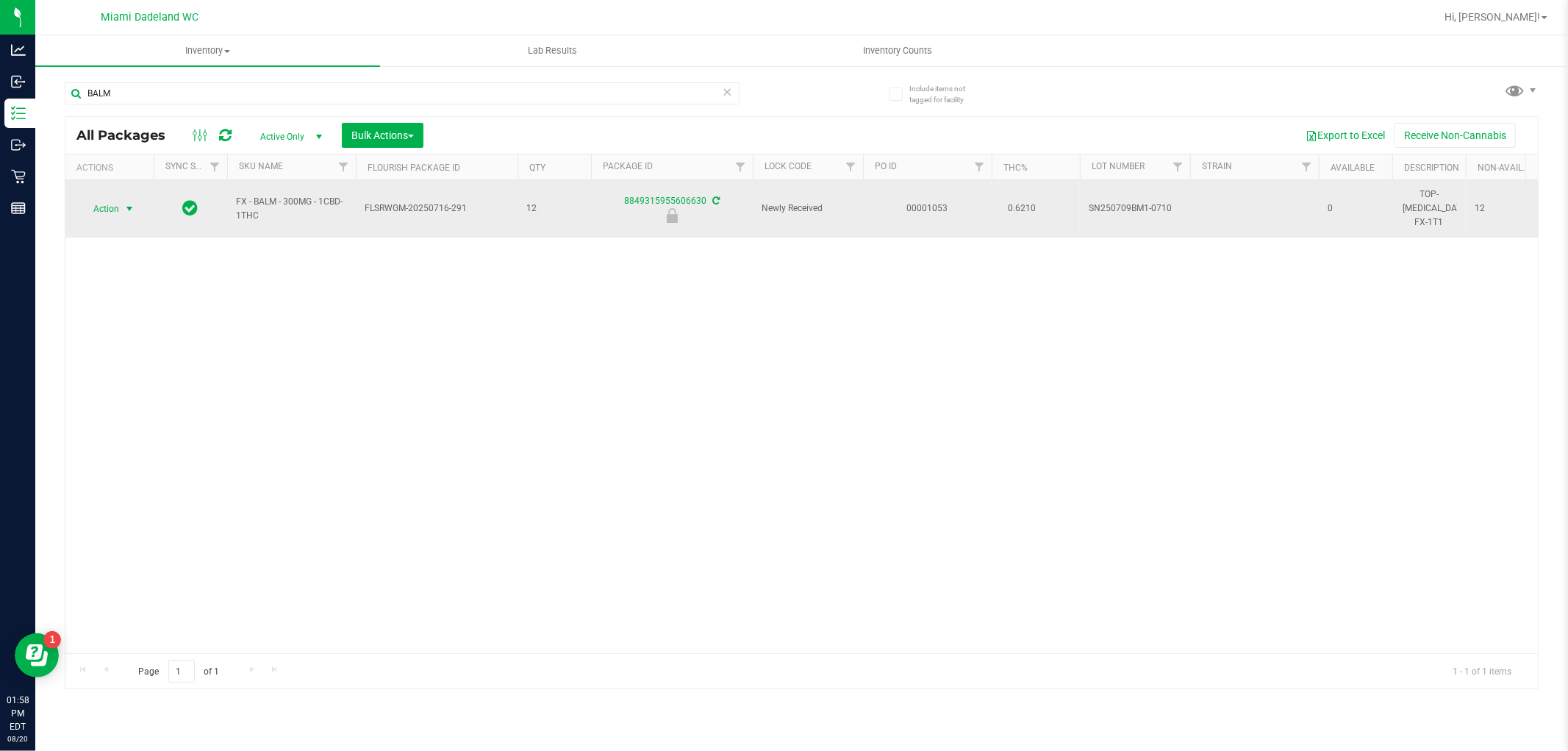
click at [121, 199] on span "select" at bounding box center [130, 209] width 19 height 21
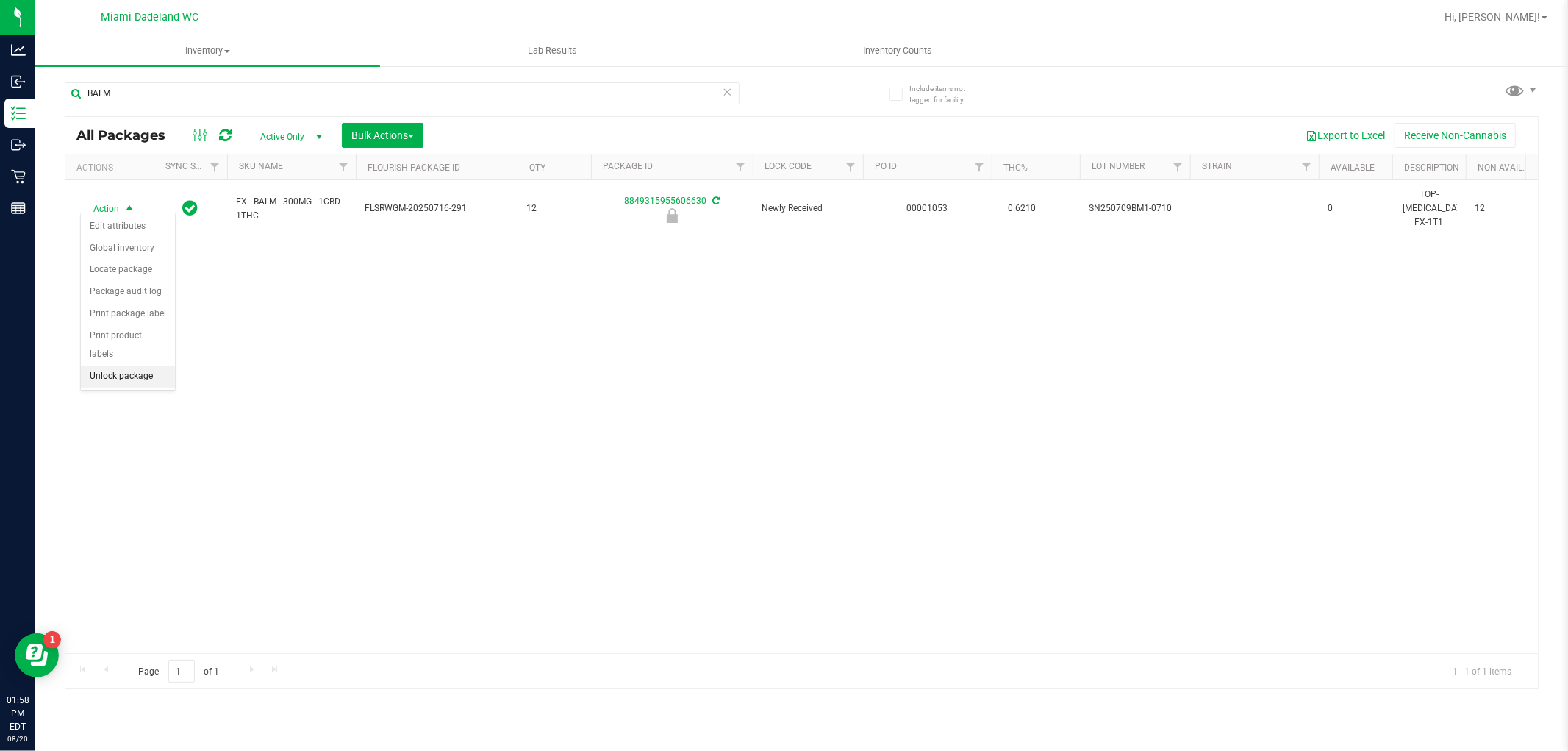
click at [111, 383] on li "Unlock package" at bounding box center [128, 377] width 94 height 22
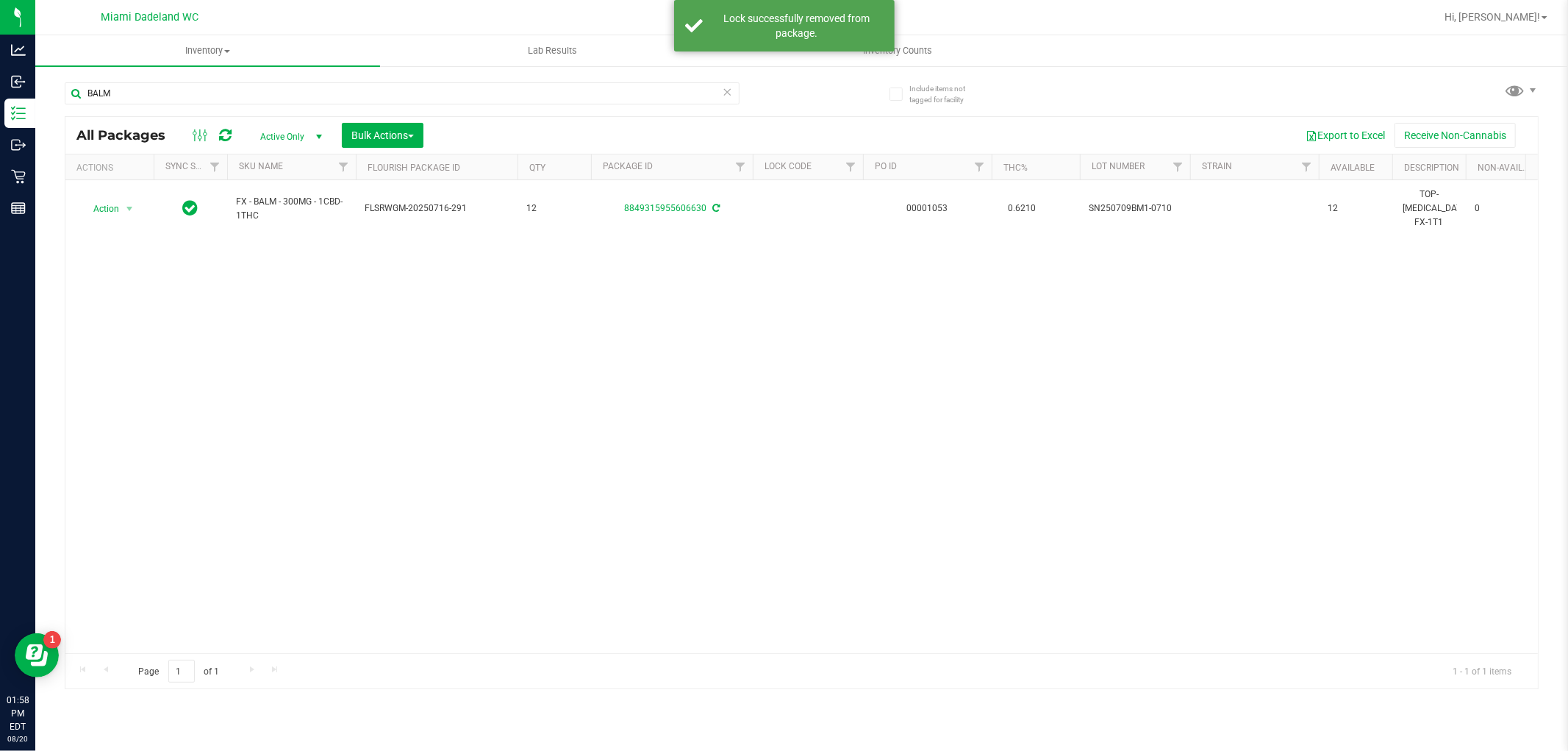
click at [975, 498] on div "Action Action Adjust qty Create package Edit attributes Global inventory Locate…" at bounding box center [802, 416] width 1473 height 473
click at [1182, 413] on div "Action Action Adjust qty Create package Edit attributes Global inventory Locate…" at bounding box center [802, 416] width 1473 height 473
click at [1069, 413] on div "Action Action Adjust qty Create package Edit attributes Global inventory Locate…" at bounding box center [802, 416] width 1473 height 473
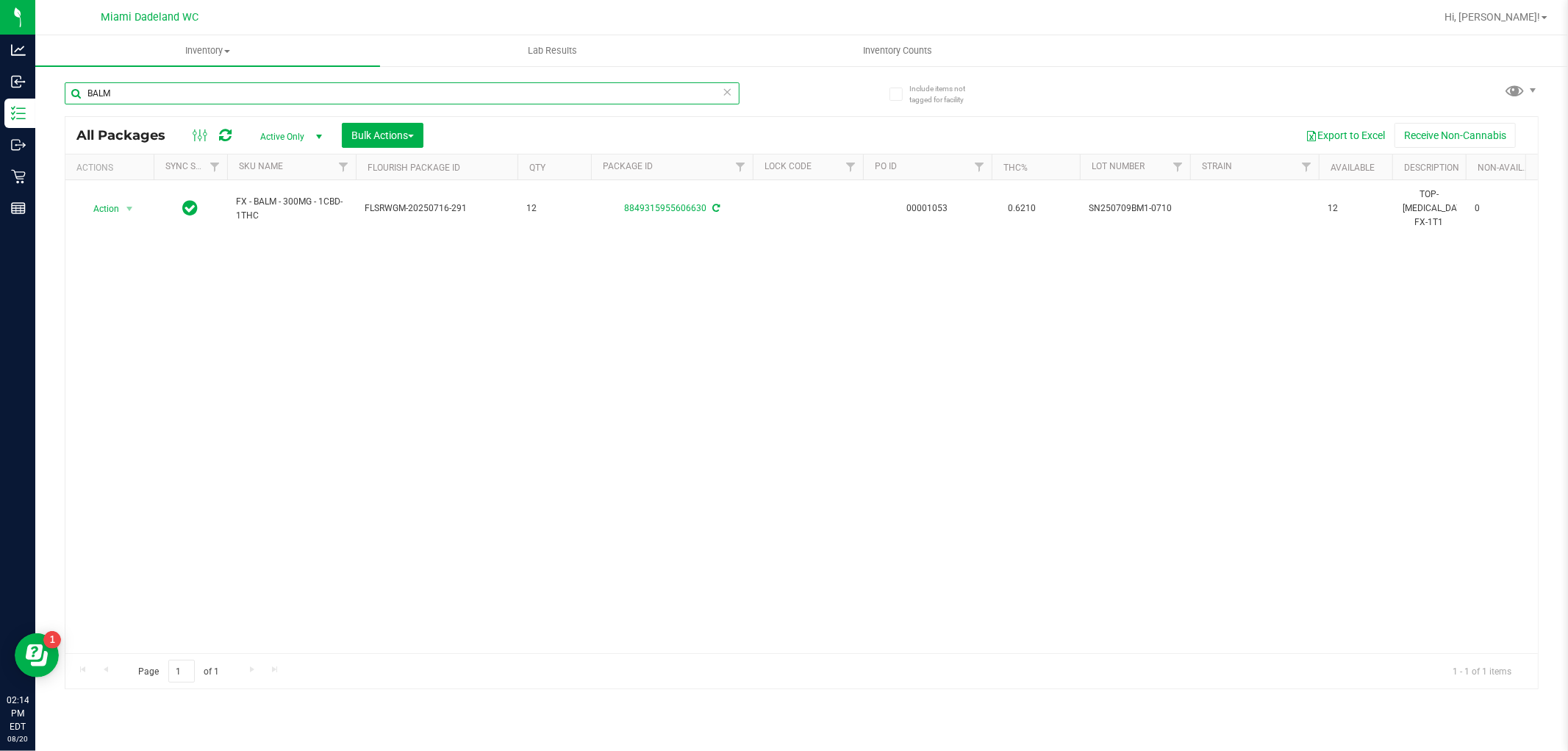
click at [134, 91] on input "BALM" at bounding box center [402, 94] width 675 height 22
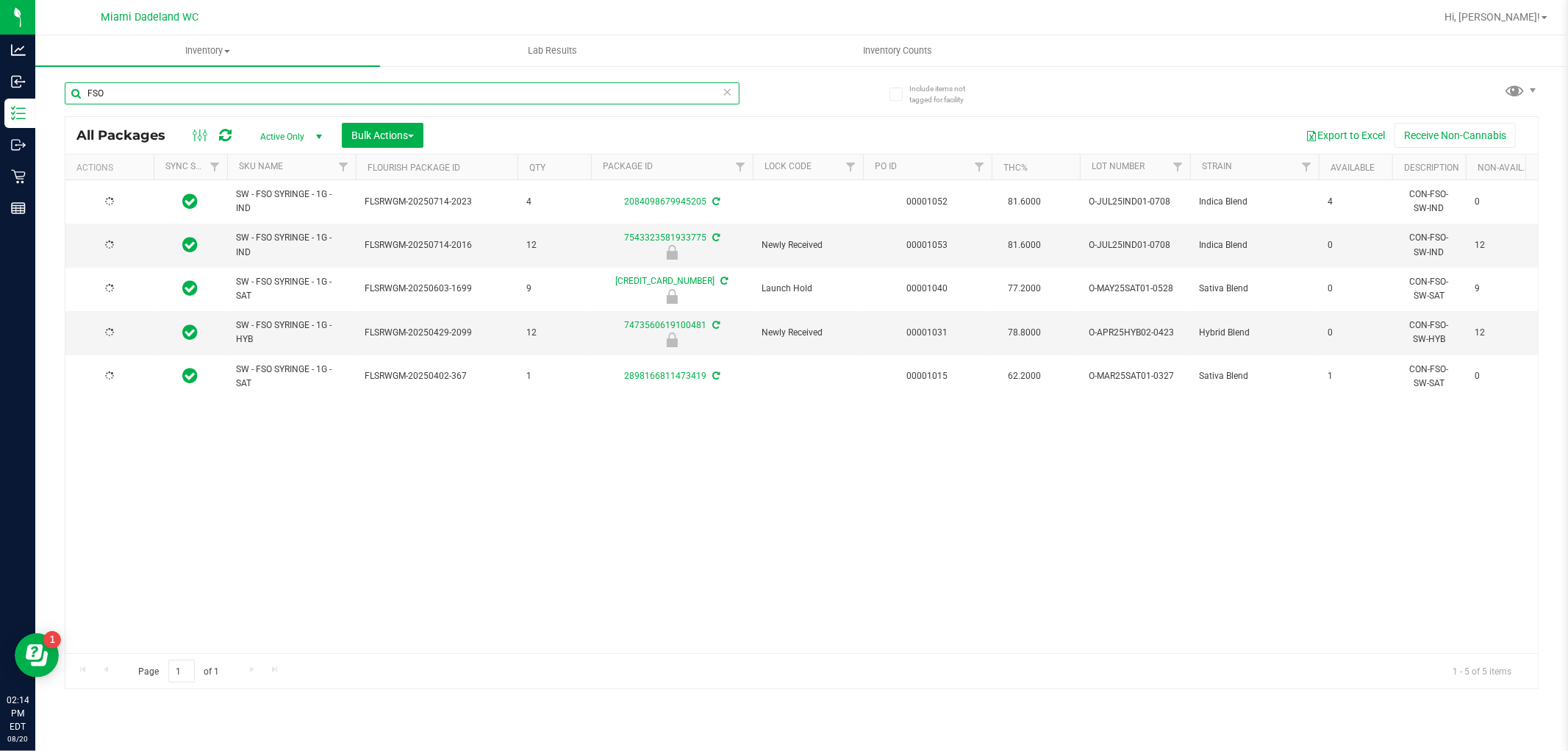
type input "FSO"
click at [300, 167] on th "SKU Name" at bounding box center [291, 167] width 128 height 26
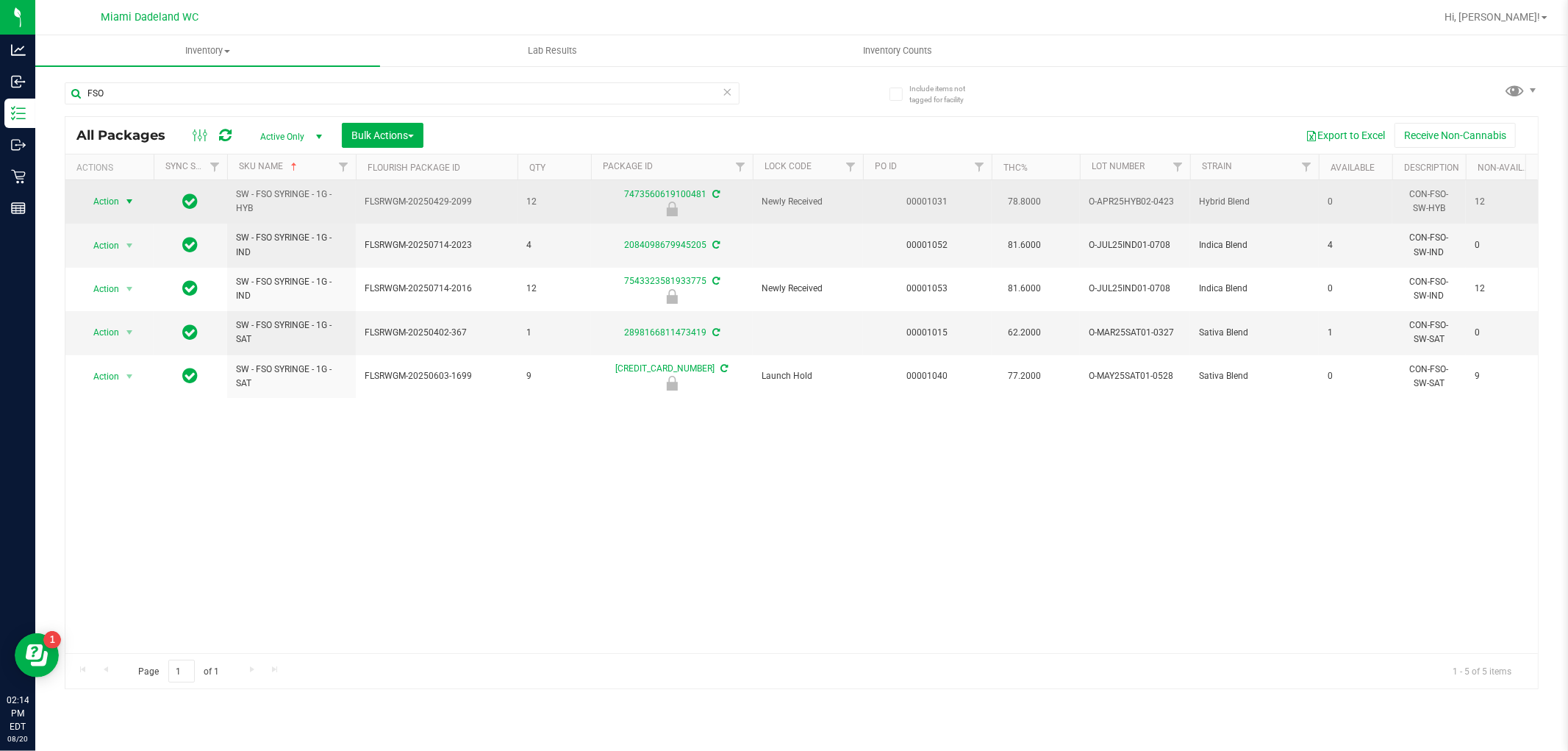
click at [103, 206] on span "Action" at bounding box center [100, 202] width 40 height 21
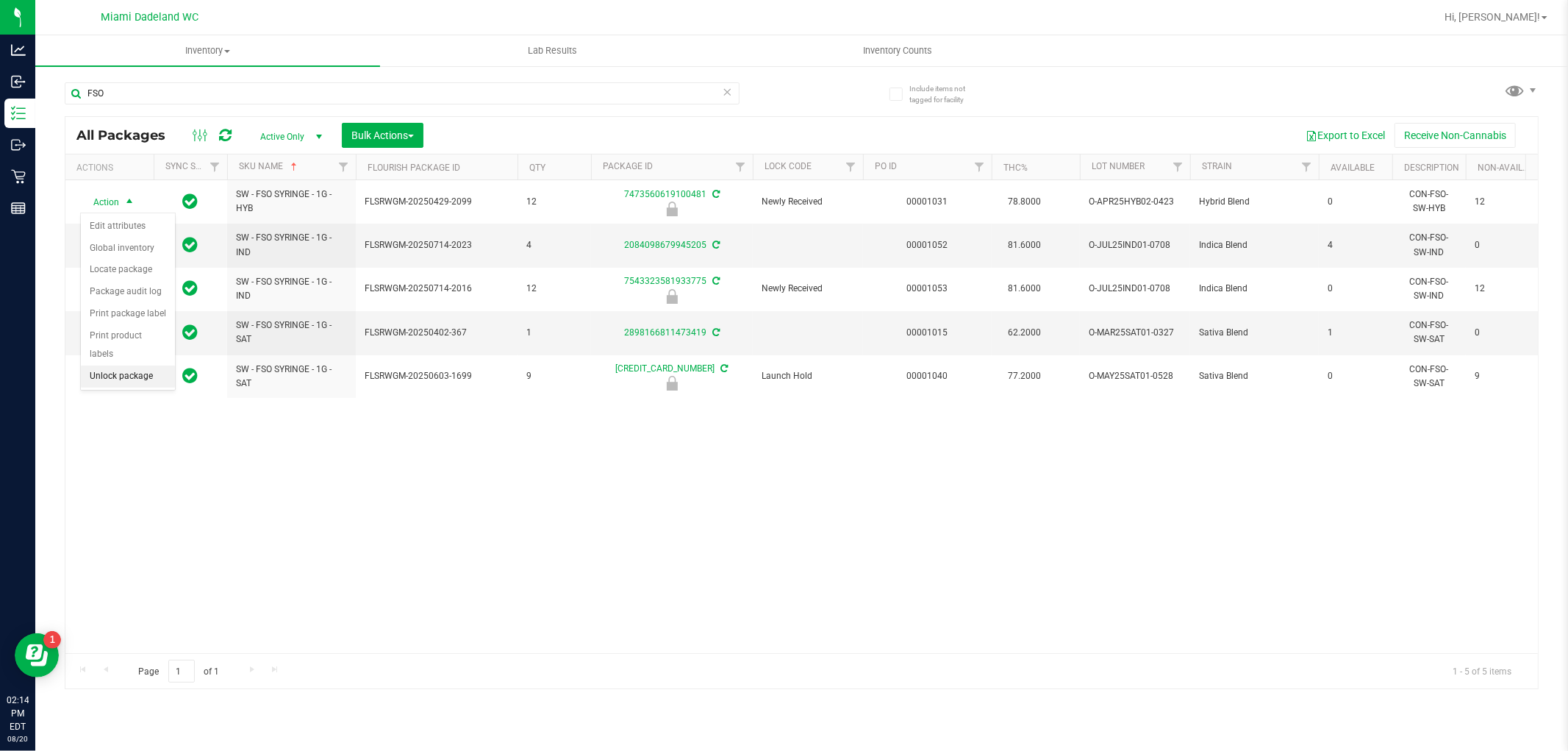
click at [106, 376] on li "Unlock package" at bounding box center [128, 377] width 94 height 22
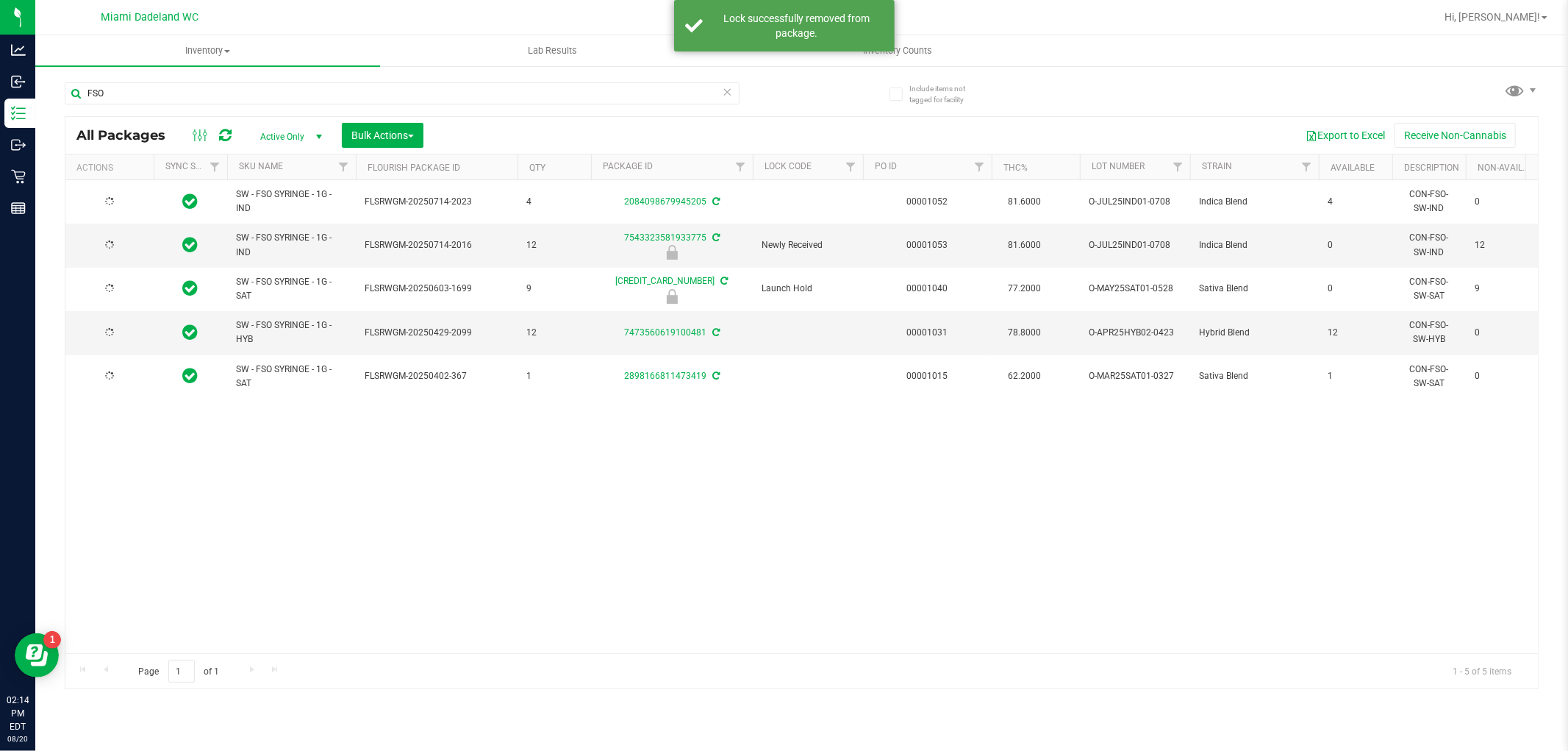
drag, startPoint x: 532, startPoint y: 506, endPoint x: 515, endPoint y: 503, distance: 17.3
click at [531, 508] on div "SW - FSO SYRINGE - 1G - IND FLSRWGM-20250714-2023 4 2084098679945205 00001052 8…" at bounding box center [802, 416] width 1473 height 473
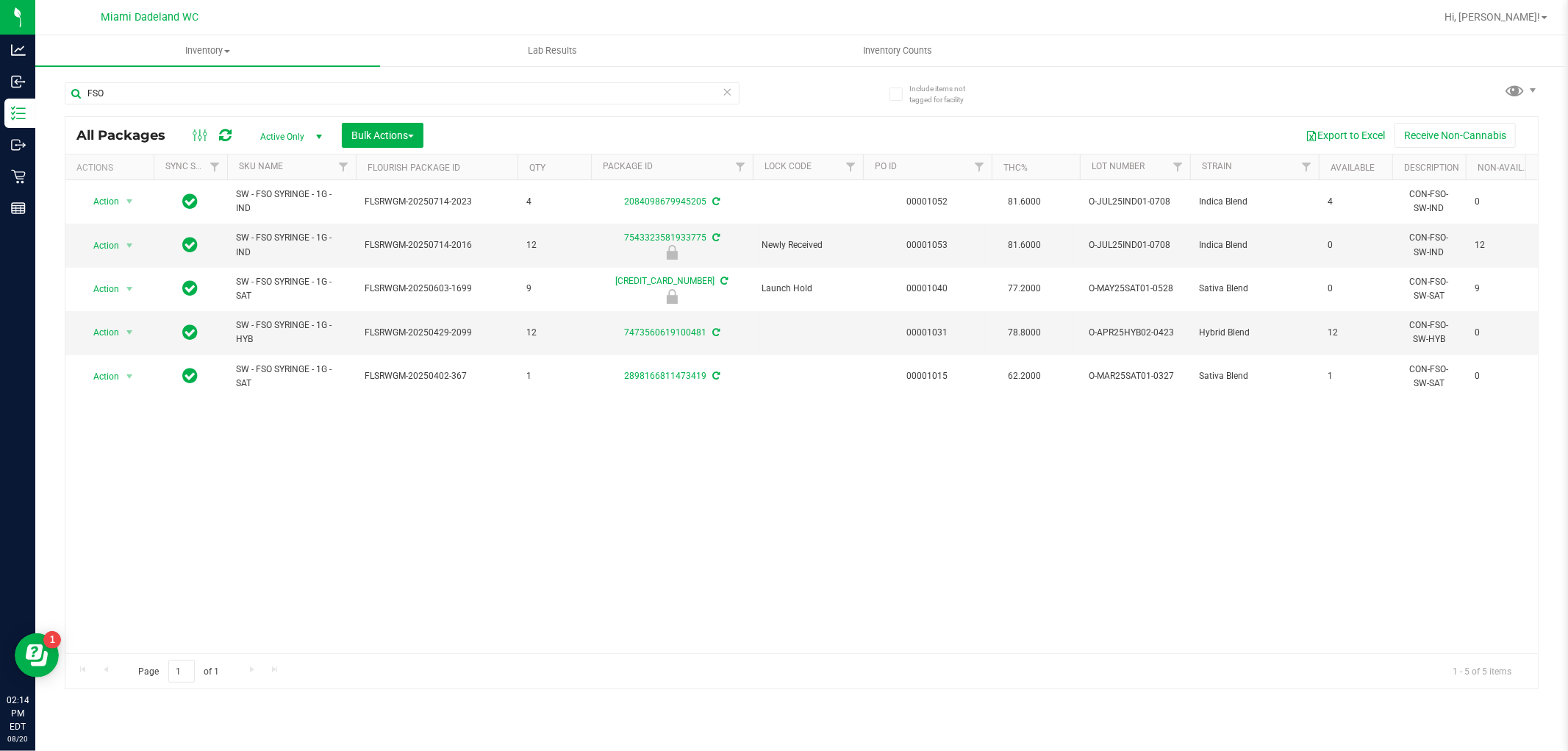
click at [429, 473] on div "Action Action Adjust qty Create package Edit attributes Global inventory Locate…" at bounding box center [802, 416] width 1473 height 473
click at [297, 157] on th "SKU Name" at bounding box center [291, 167] width 128 height 26
